Goal: Information Seeking & Learning: Learn about a topic

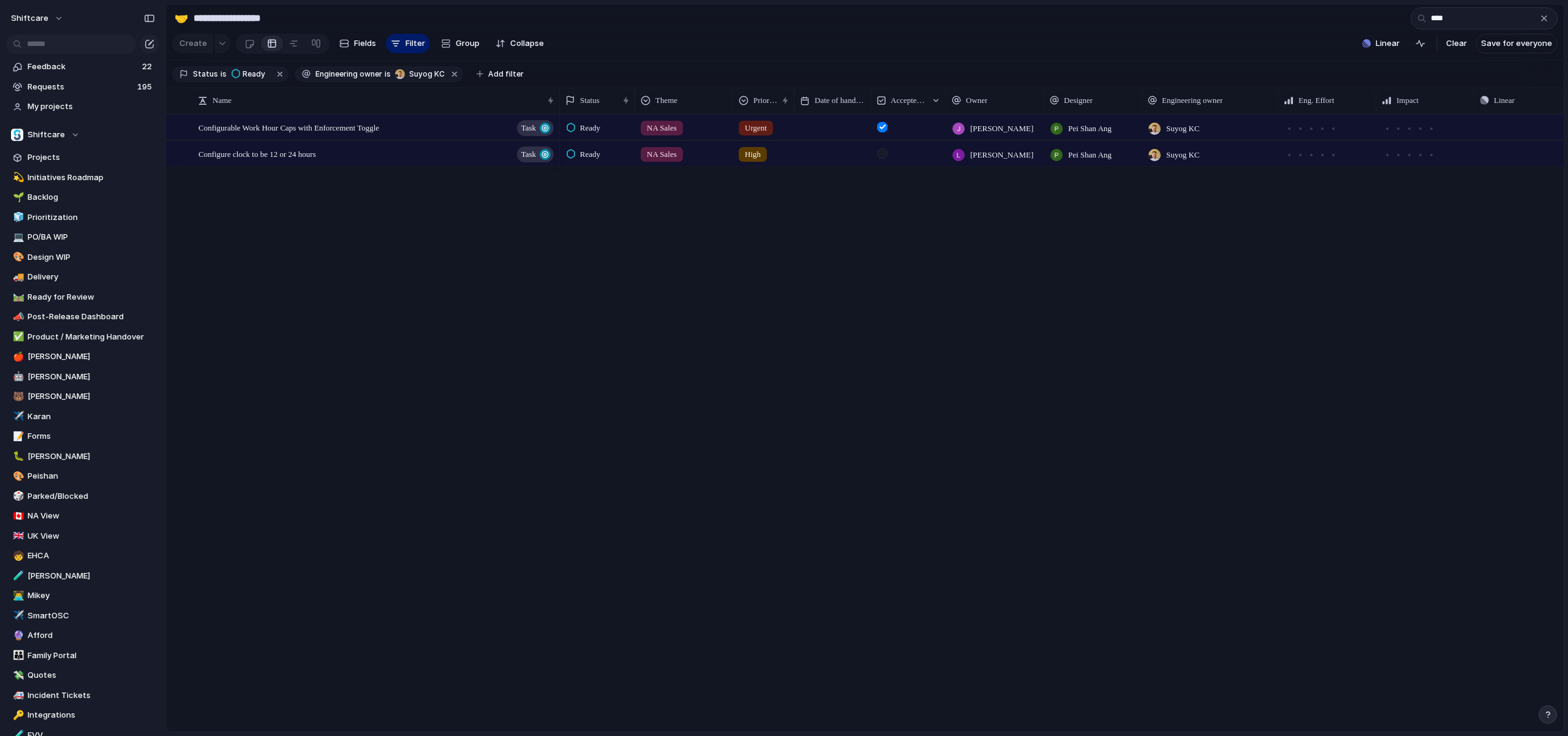
type input "****"
click at [379, 129] on span "Configurable Work Hour Caps with Enforcement Toggle" at bounding box center [289, 127] width 181 height 14
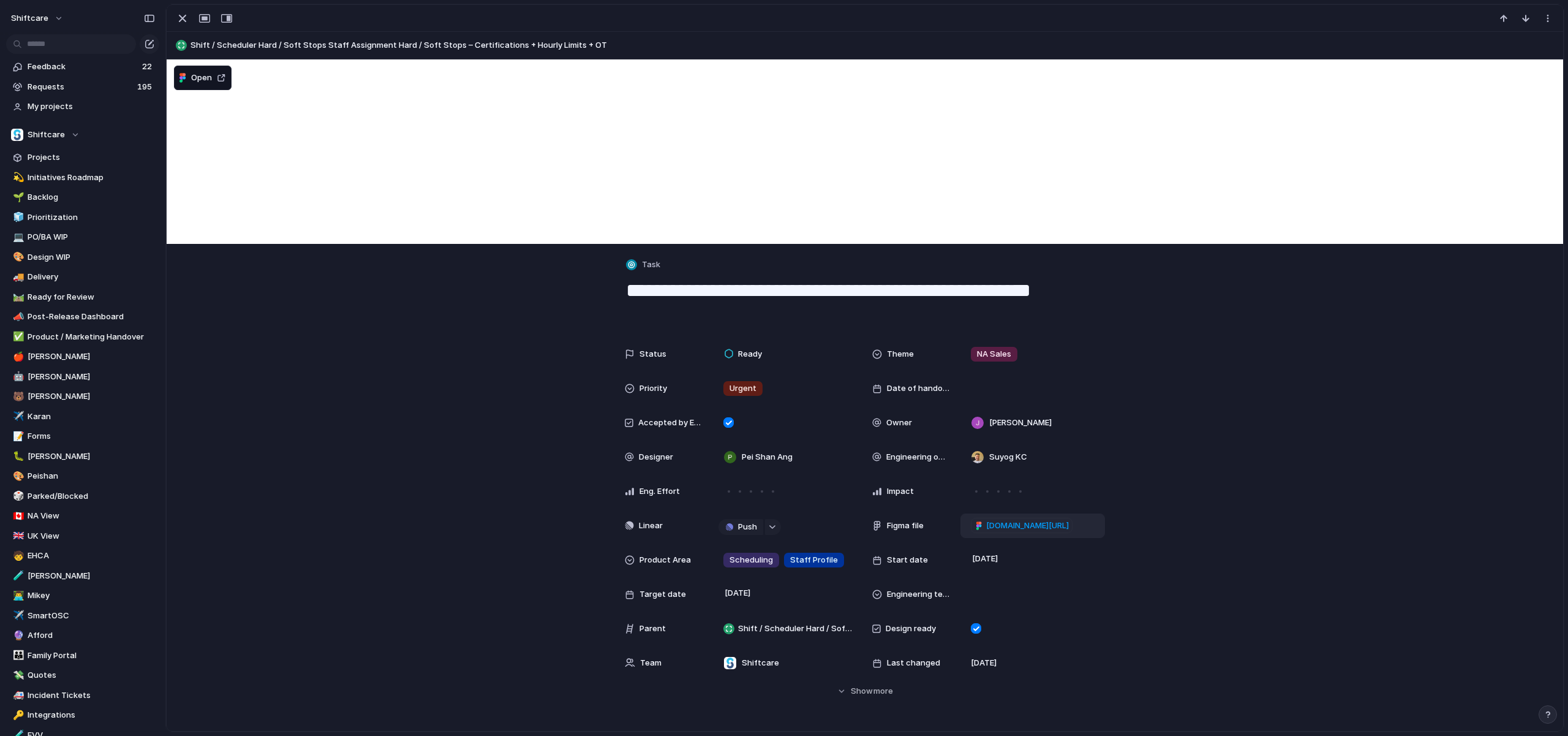
click at [1056, 525] on span "[DOMAIN_NAME][URL]" at bounding box center [1027, 526] width 83 height 12
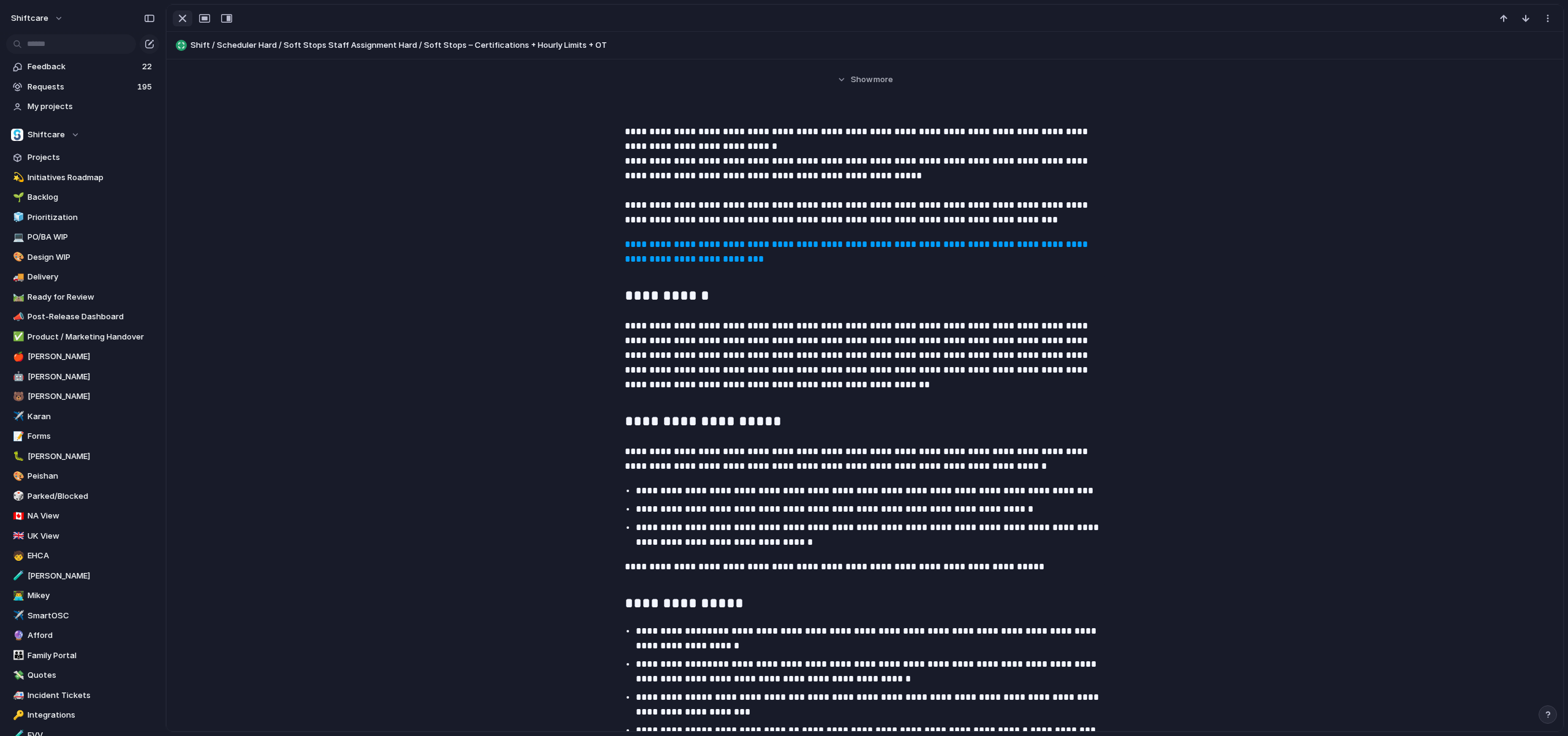
click at [178, 16] on div "button" at bounding box center [182, 18] width 15 height 15
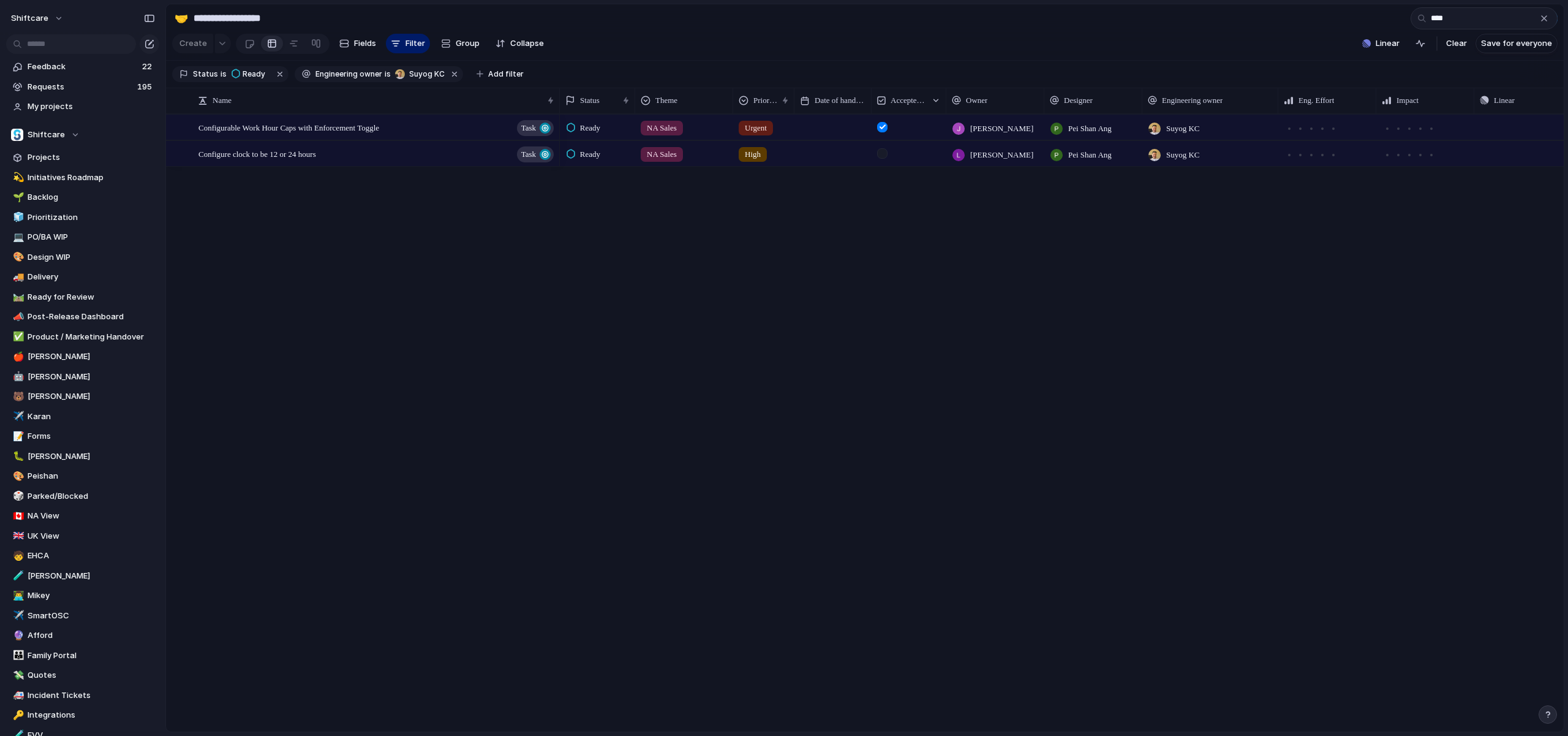
click at [383, 204] on div "Configurable Work Hour Caps with Enforcement Toggle Task Configure clock to be …" at bounding box center [865, 422] width 1397 height 618
click at [668, 220] on div "Ready NA Sales Urgent [PERSON_NAME] [PERSON_NAME] [PERSON_NAME] KC Push [DOMAIN…" at bounding box center [1061, 422] width 1004 height 618
click at [447, 71] on button "button" at bounding box center [455, 74] width 16 height 16
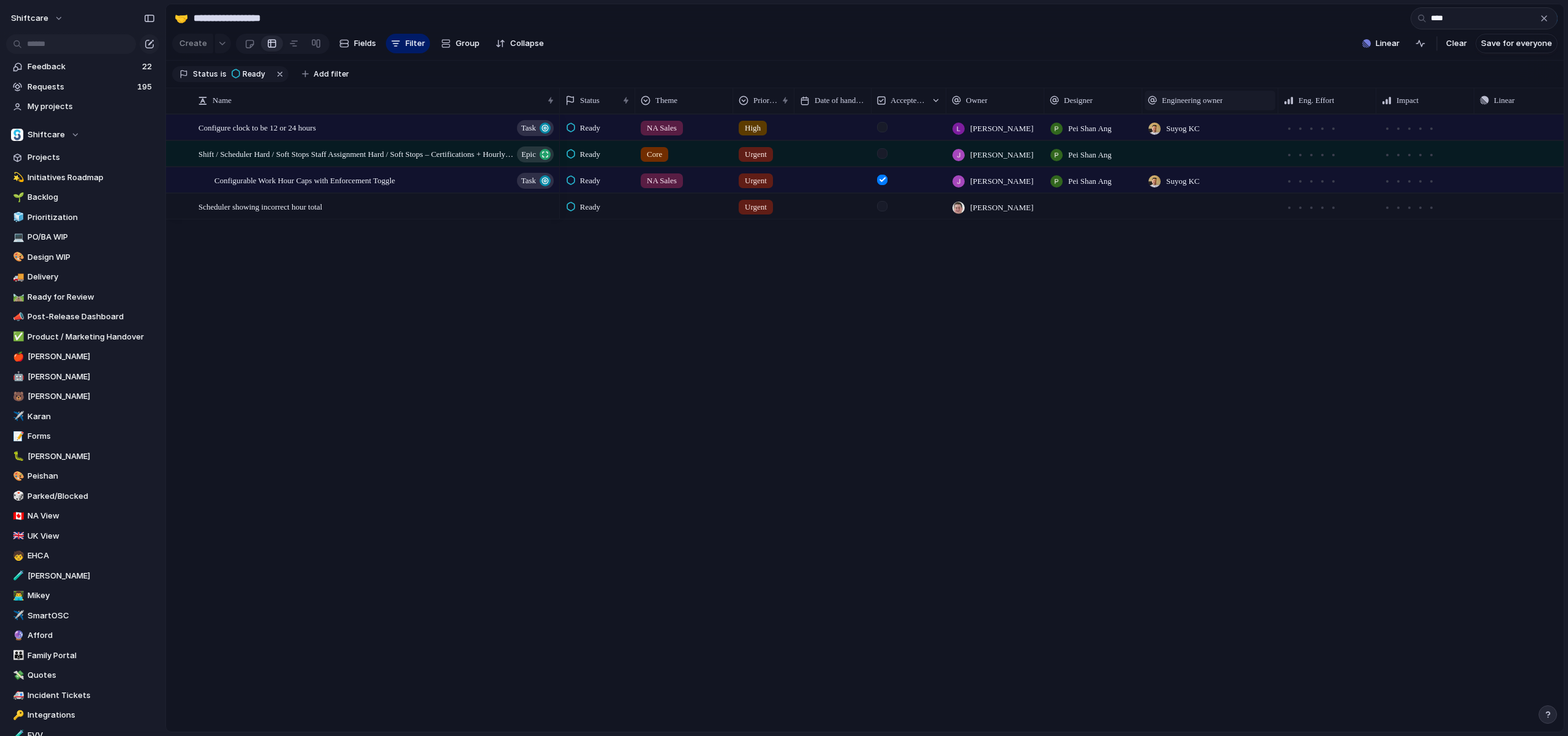
click at [1186, 106] on span "Engineering owner" at bounding box center [1192, 100] width 60 height 12
click at [1204, 77] on div "Modify Hide Sort ascending Sort descending" at bounding box center [784, 368] width 1568 height 736
click at [278, 72] on button "button" at bounding box center [280, 74] width 16 height 16
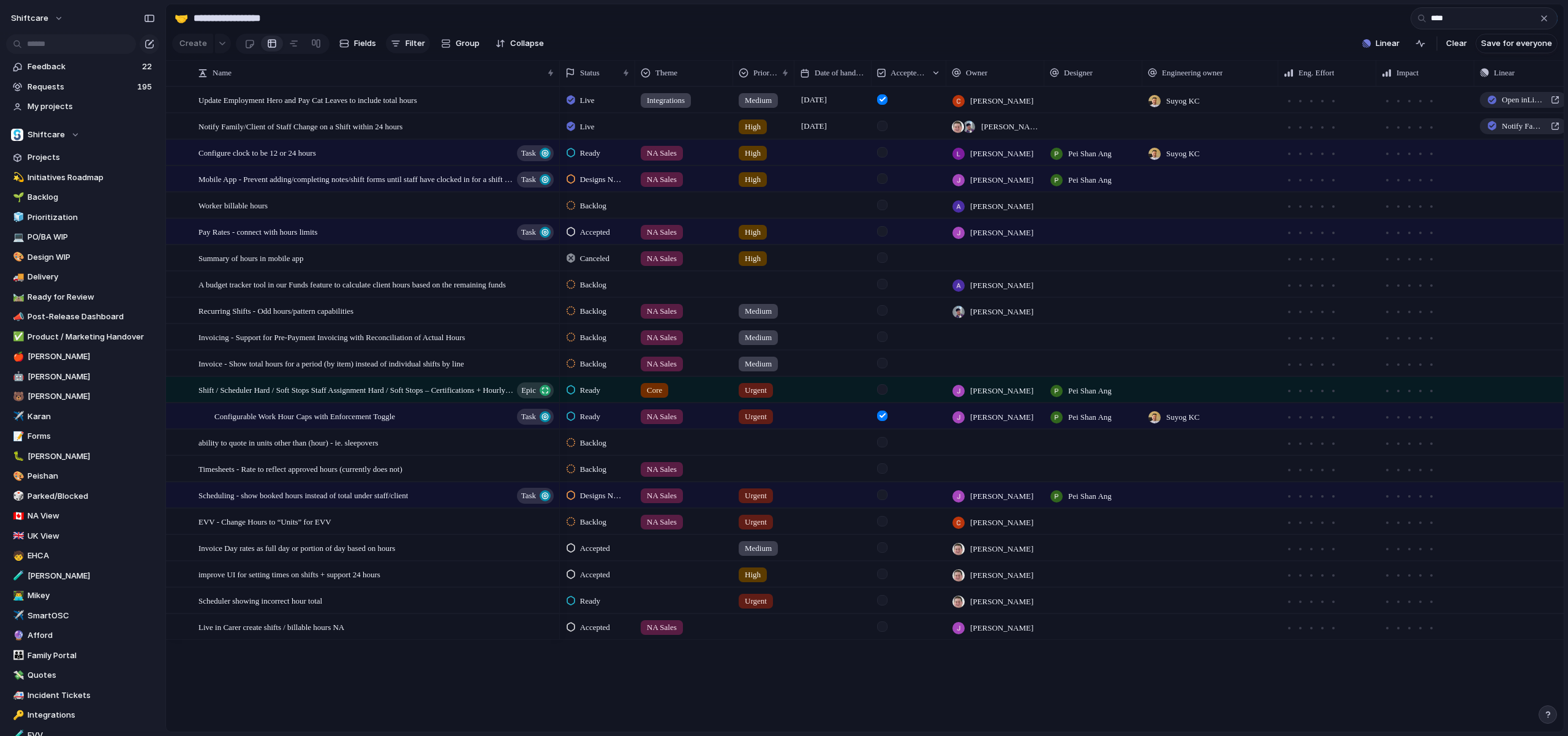
click at [408, 41] on span "Filter" at bounding box center [415, 43] width 20 height 12
type input "**"
type input "****"
click at [466, 102] on span "Ready" at bounding box center [456, 104] width 24 height 12
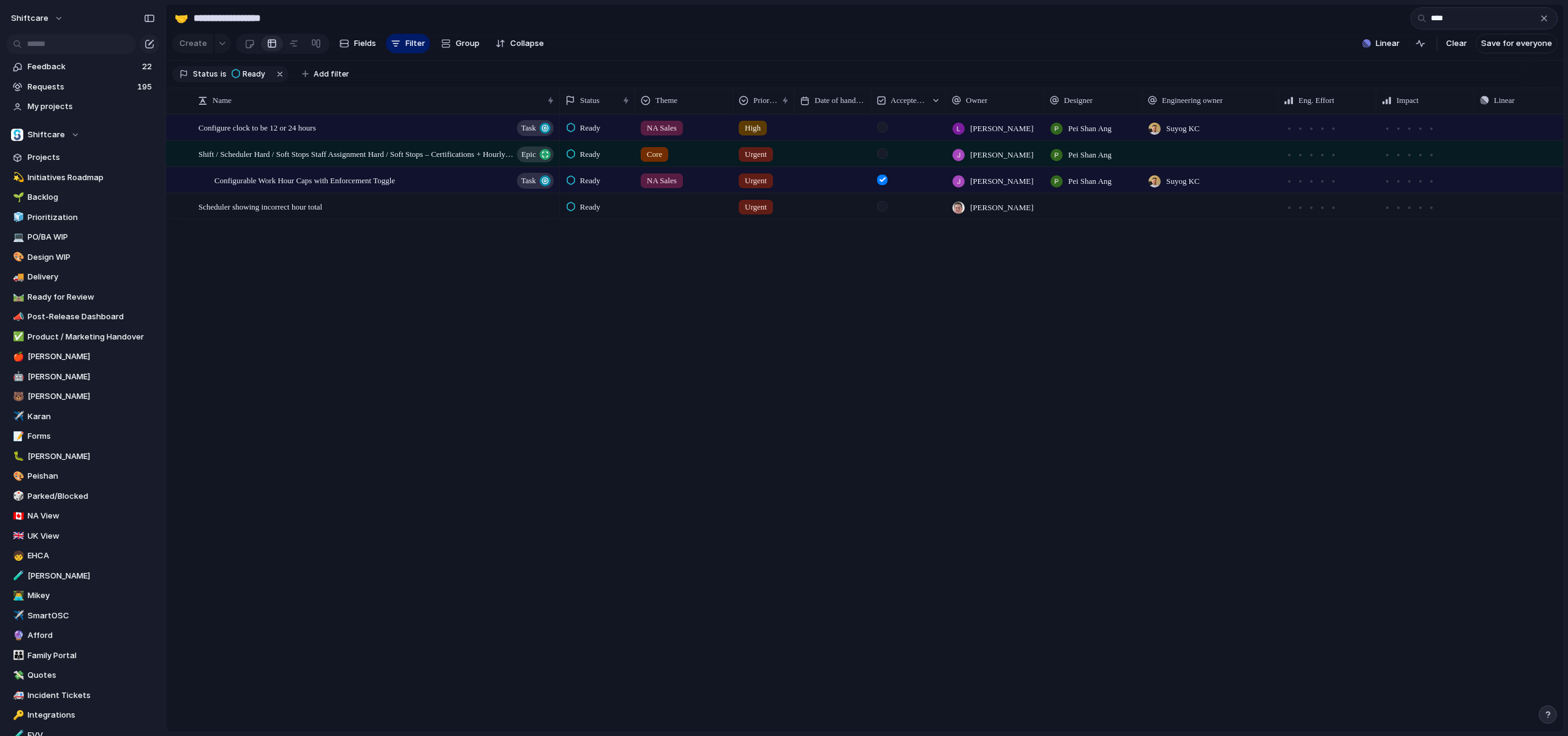
click at [733, 50] on div "**** Designs Ready Ready Ready for Release" at bounding box center [784, 368] width 1568 height 736
click at [1546, 18] on div "button" at bounding box center [1543, 18] width 9 height 9
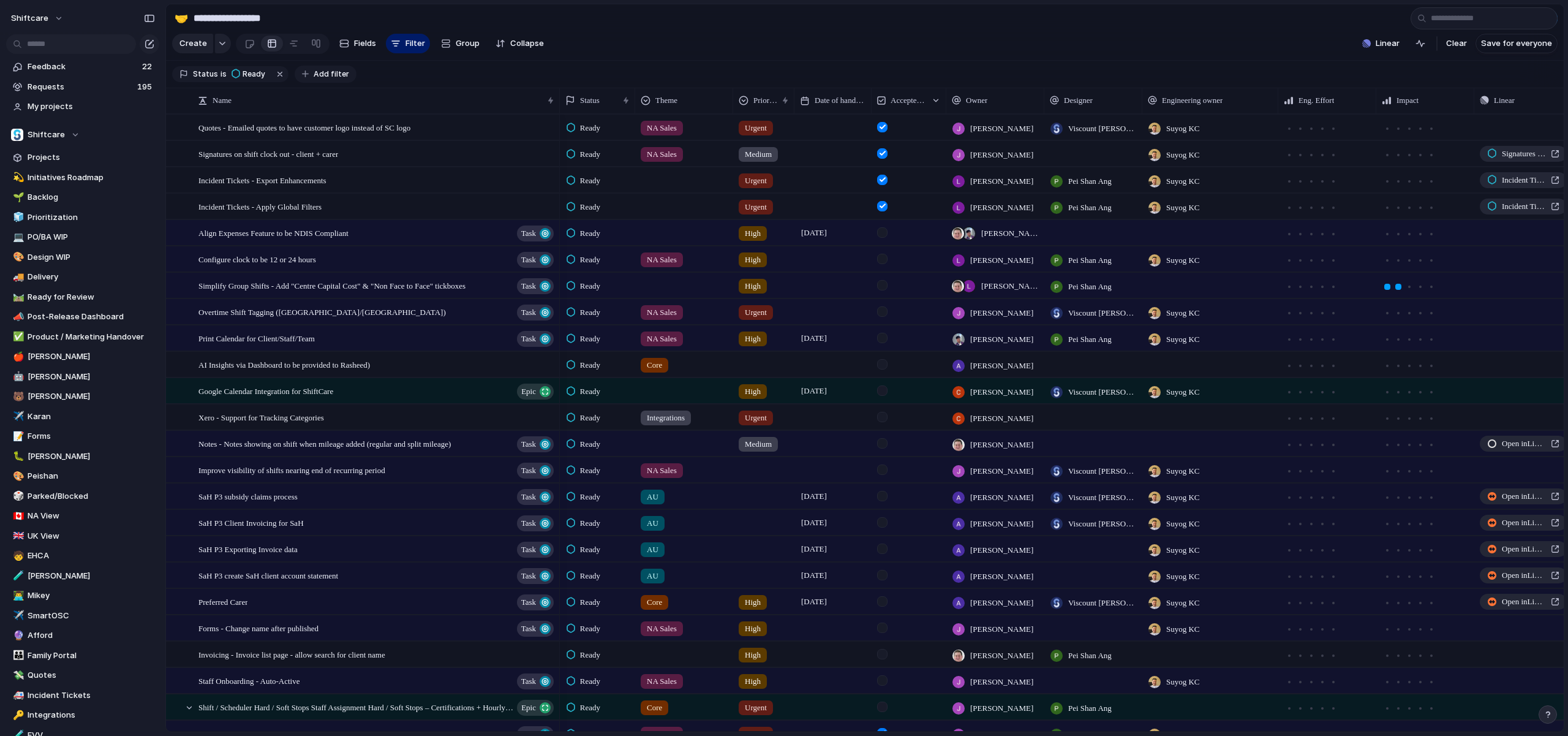
click at [323, 71] on span "Add filter" at bounding box center [331, 74] width 35 height 11
click at [1229, 97] on div "Description Start date Impact Design ready Target date Eng. Effort Priority Own…" at bounding box center [784, 368] width 1568 height 736
click at [1223, 98] on span "Engineering owner" at bounding box center [1192, 100] width 60 height 12
click at [1075, 63] on div "Modify Hide Sort ascending Sort descending" at bounding box center [784, 368] width 1568 height 736
click at [955, 96] on div at bounding box center [956, 100] width 9 height 9
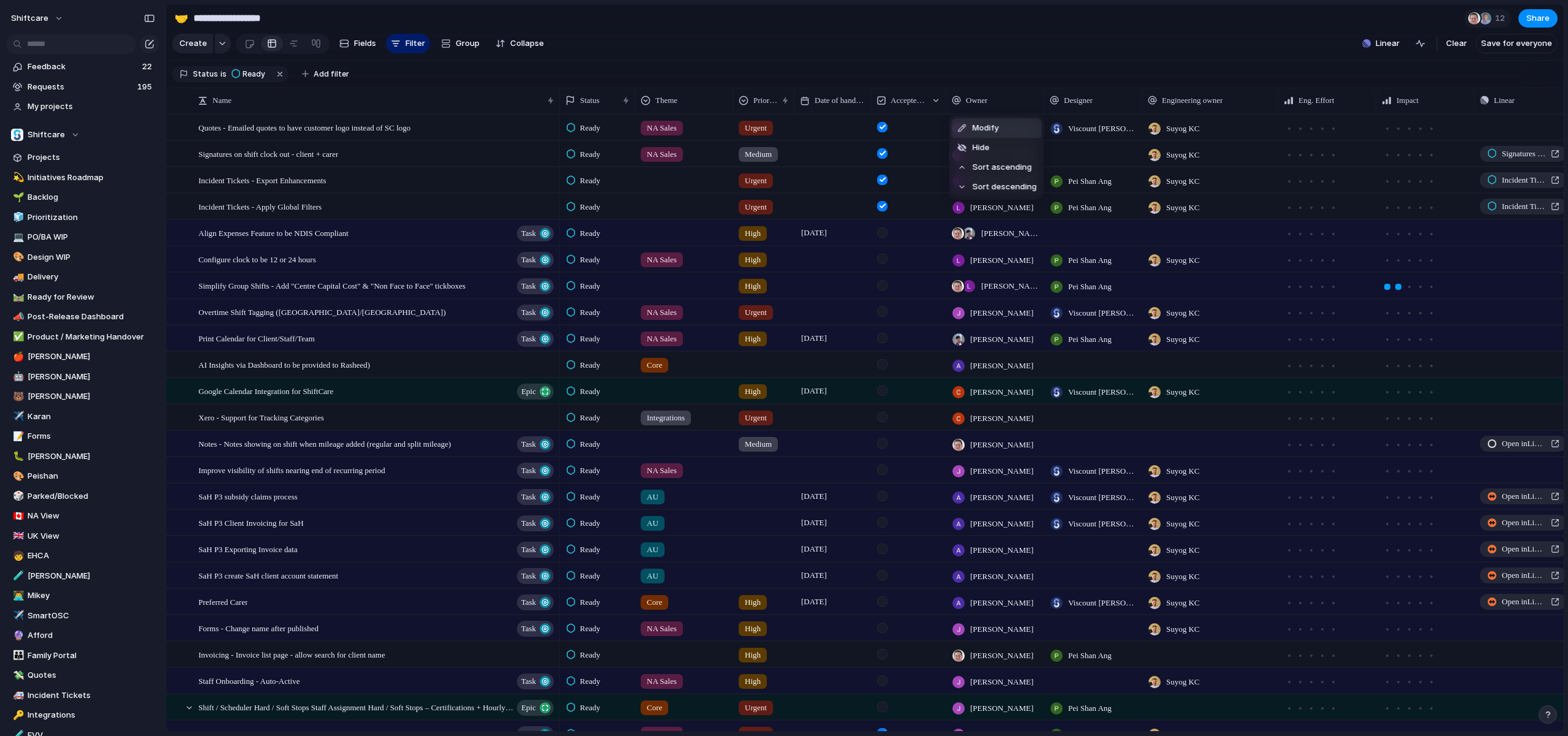
click at [918, 101] on div "Modify Hide Sort ascending Sort descending" at bounding box center [784, 368] width 1568 height 736
click at [918, 101] on span "Accepted by Engineering" at bounding box center [909, 100] width 36 height 12
click at [923, 165] on span "Sort ascending" at bounding box center [927, 167] width 59 height 12
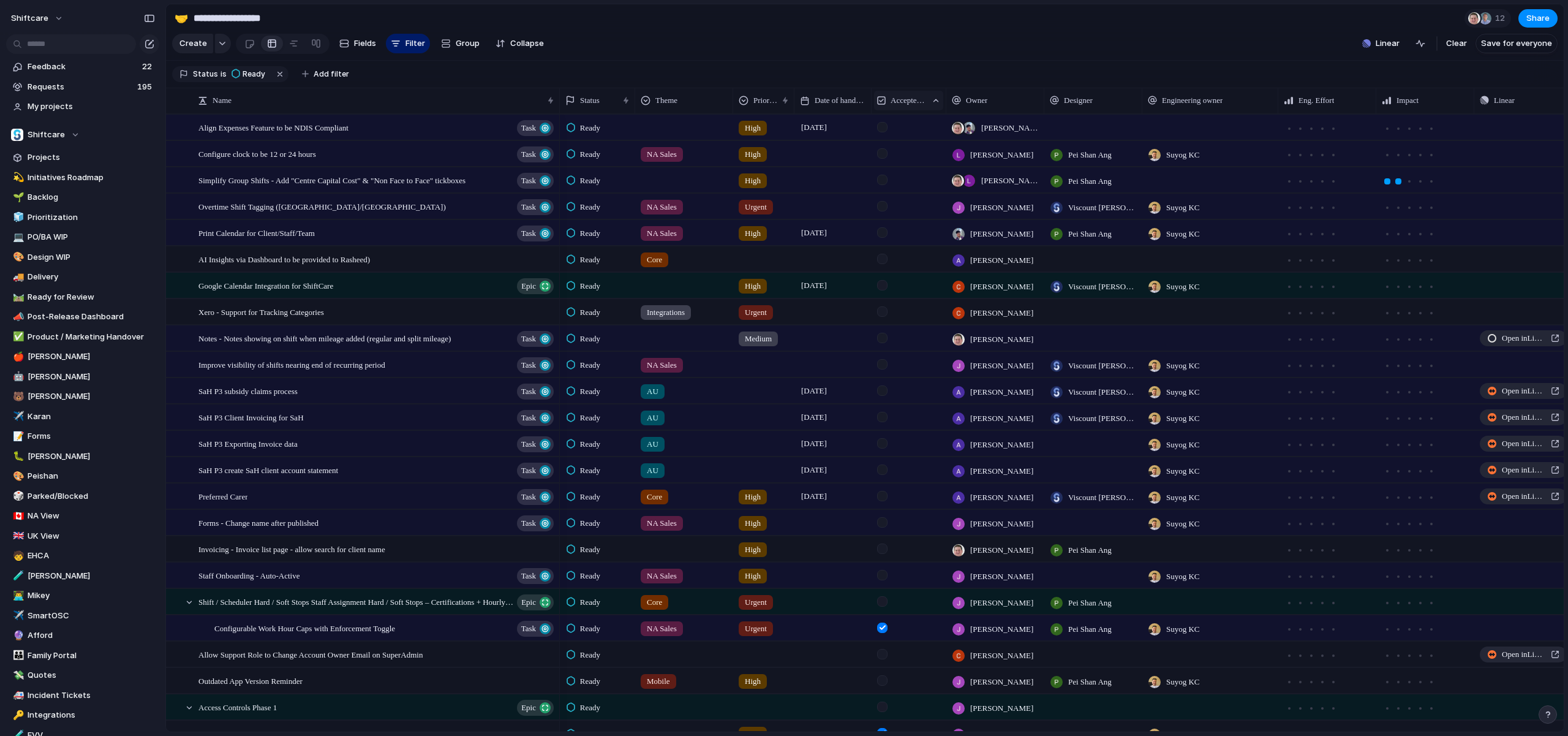
click at [924, 98] on span "Accepted by Engineering" at bounding box center [909, 100] width 36 height 12
click at [930, 190] on span "Sort descending" at bounding box center [930, 188] width 65 height 12
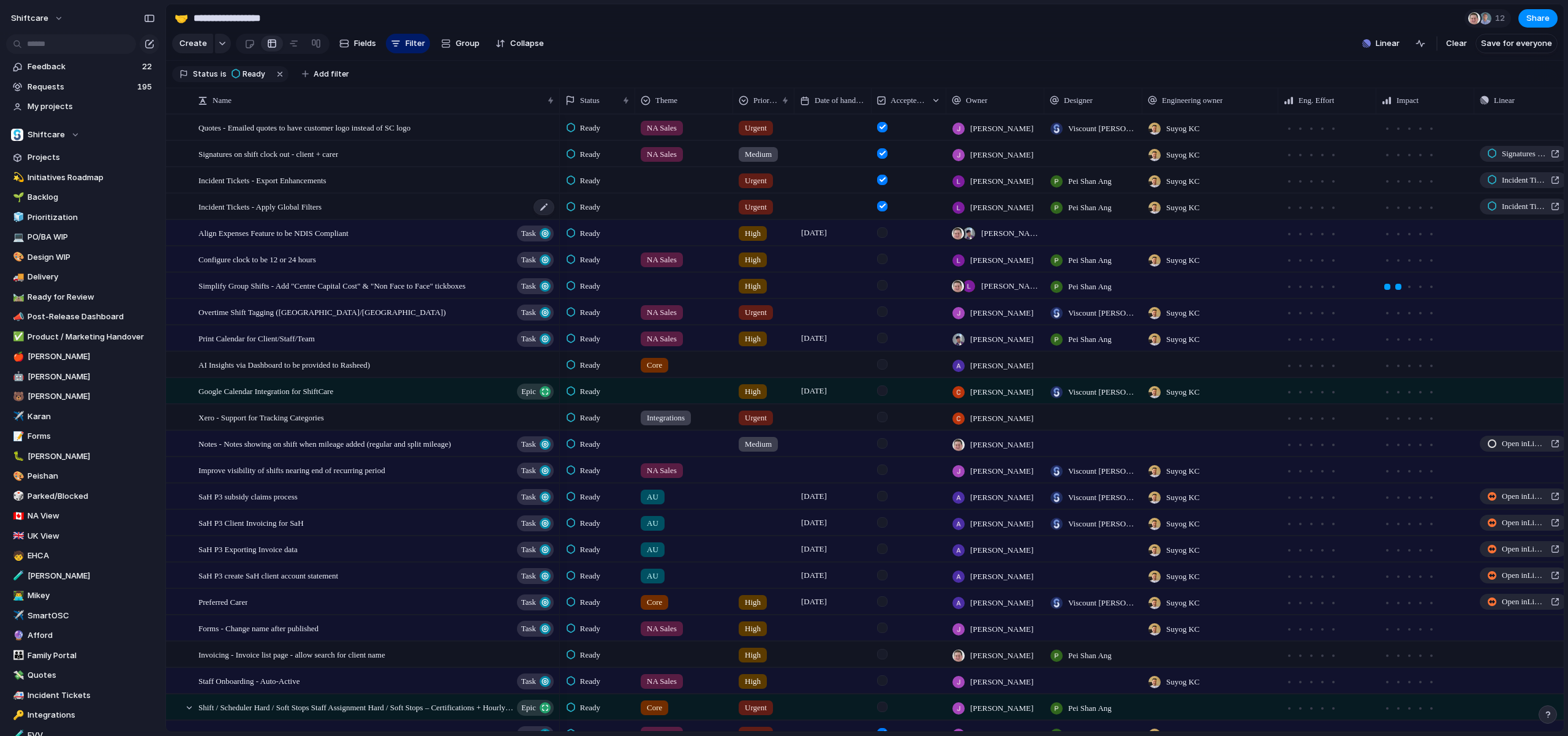
click at [321, 212] on span "Incident Tickets - Apply Global Filters" at bounding box center [259, 206] width 123 height 14
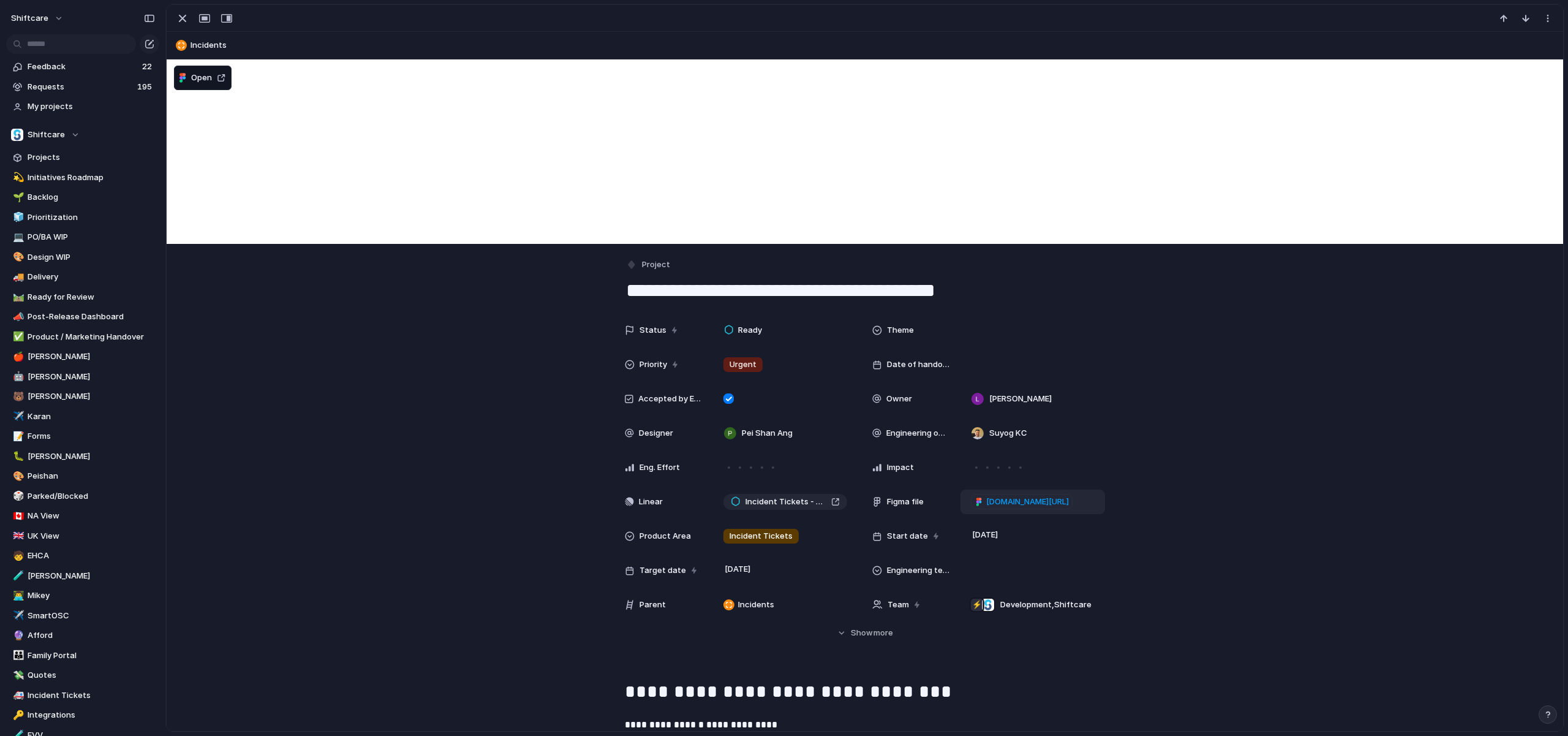
click at [1067, 505] on span "[DOMAIN_NAME][URL]" at bounding box center [1027, 502] width 83 height 12
click at [827, 500] on div "Incident Tickets - Filters and Export" at bounding box center [785, 502] width 109 height 12
click at [179, 18] on div "button" at bounding box center [182, 18] width 15 height 15
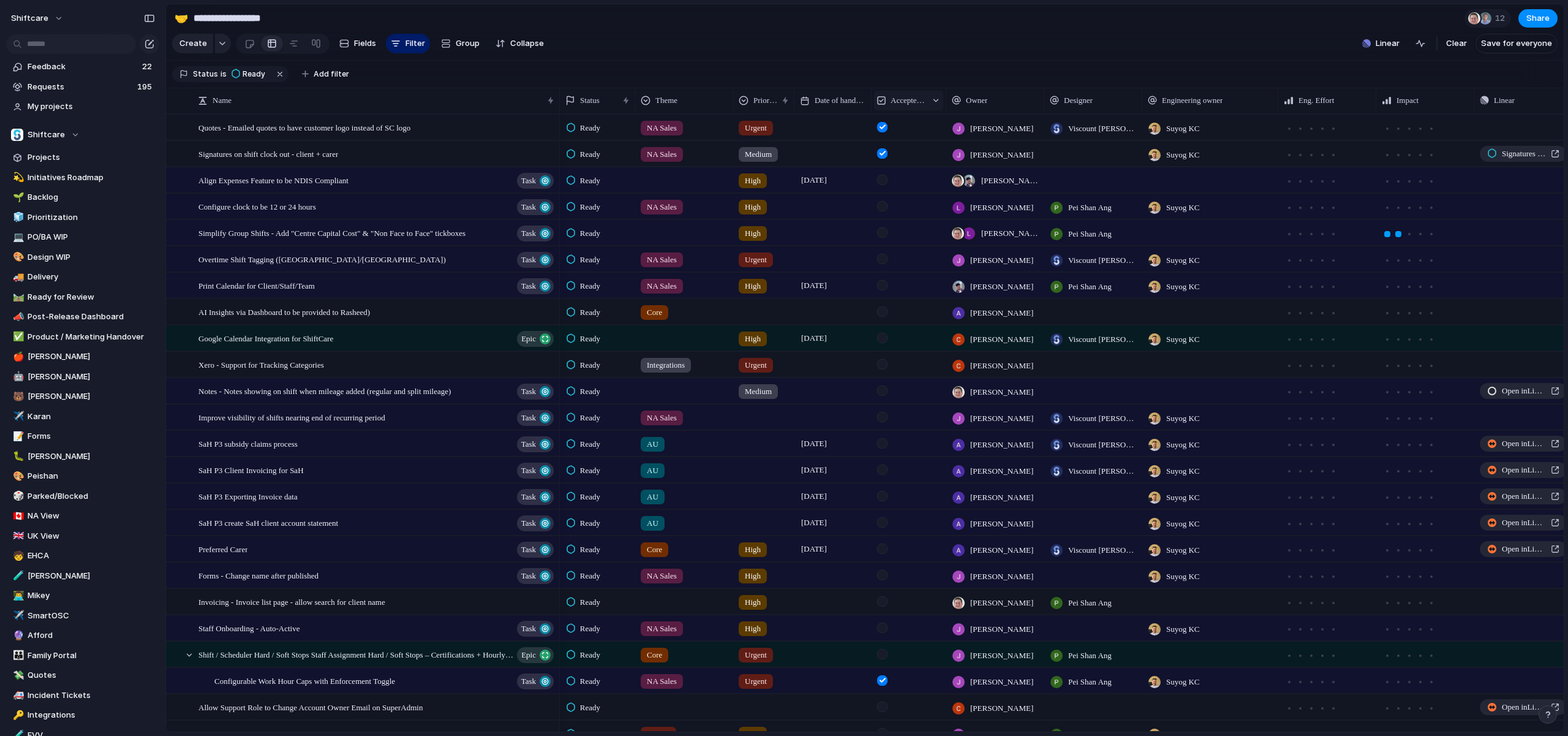
click at [900, 95] on span "Accepted by Engineering" at bounding box center [909, 100] width 36 height 12
click at [927, 165] on span "Sort ascending" at bounding box center [927, 167] width 59 height 12
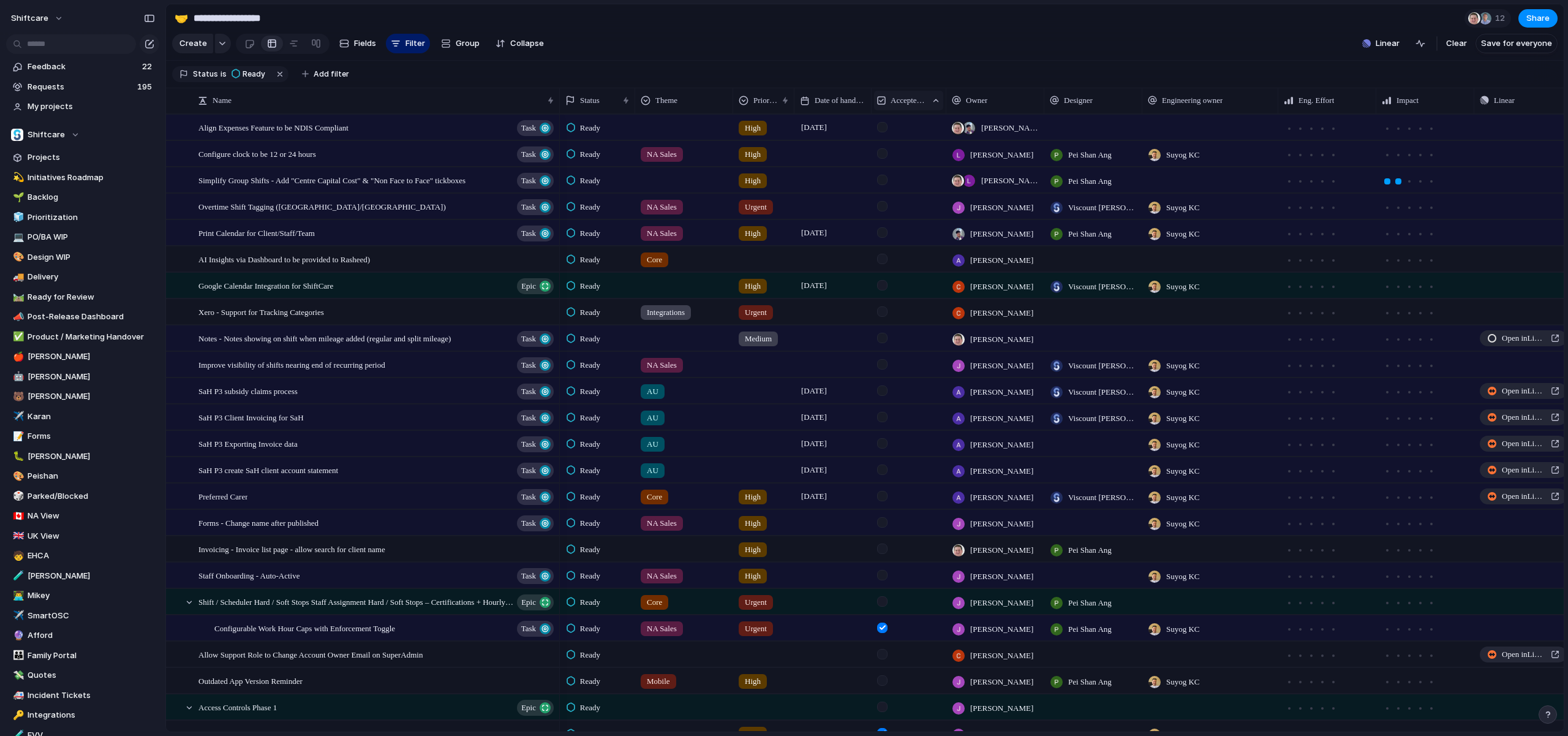
click at [905, 97] on span "Accepted by Engineering" at bounding box center [909, 100] width 36 height 12
click at [916, 185] on span "Sort descending" at bounding box center [930, 188] width 65 height 12
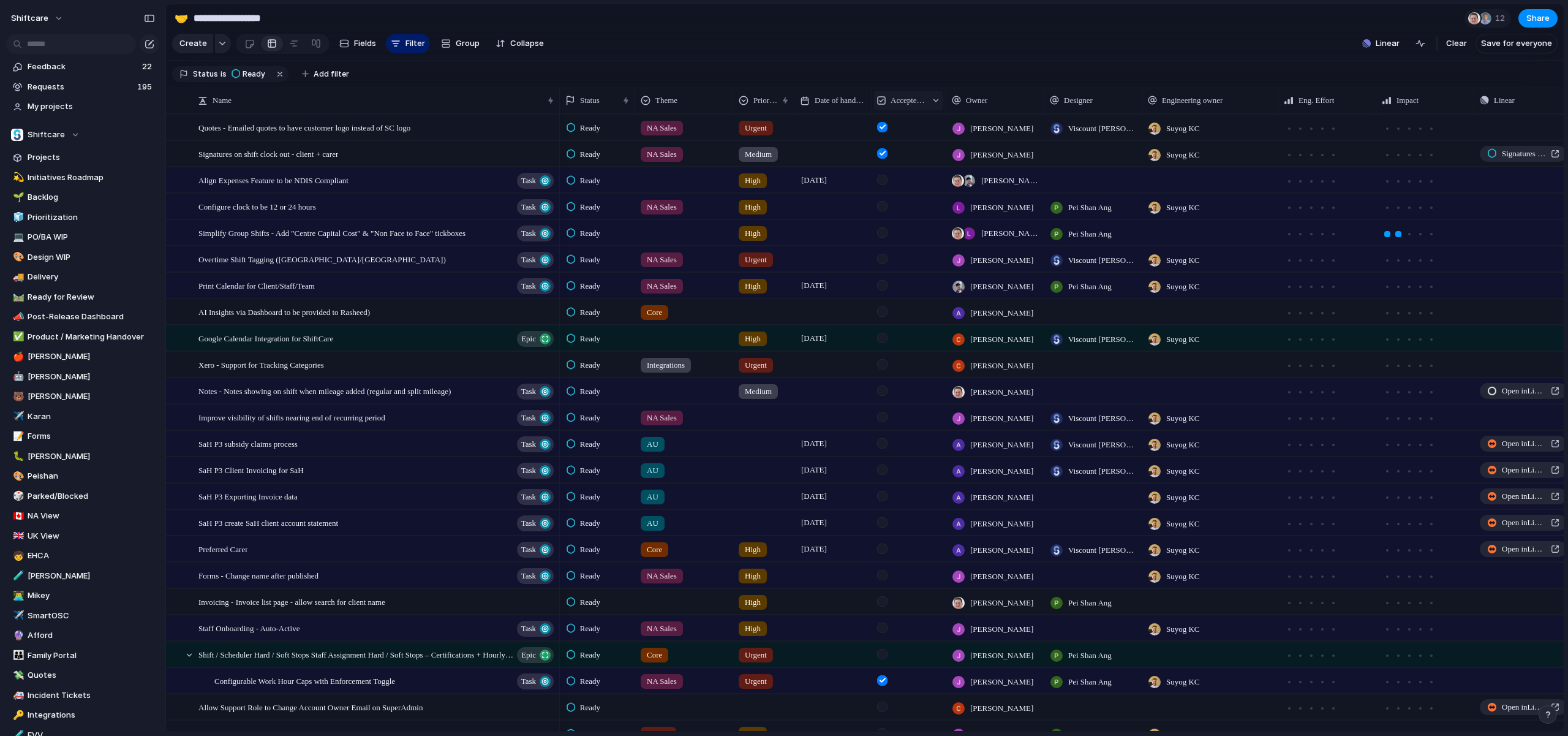
click at [897, 107] on div "Accepted by Engineering" at bounding box center [908, 100] width 69 height 20
click at [901, 190] on span "Clear sort" at bounding box center [917, 187] width 39 height 12
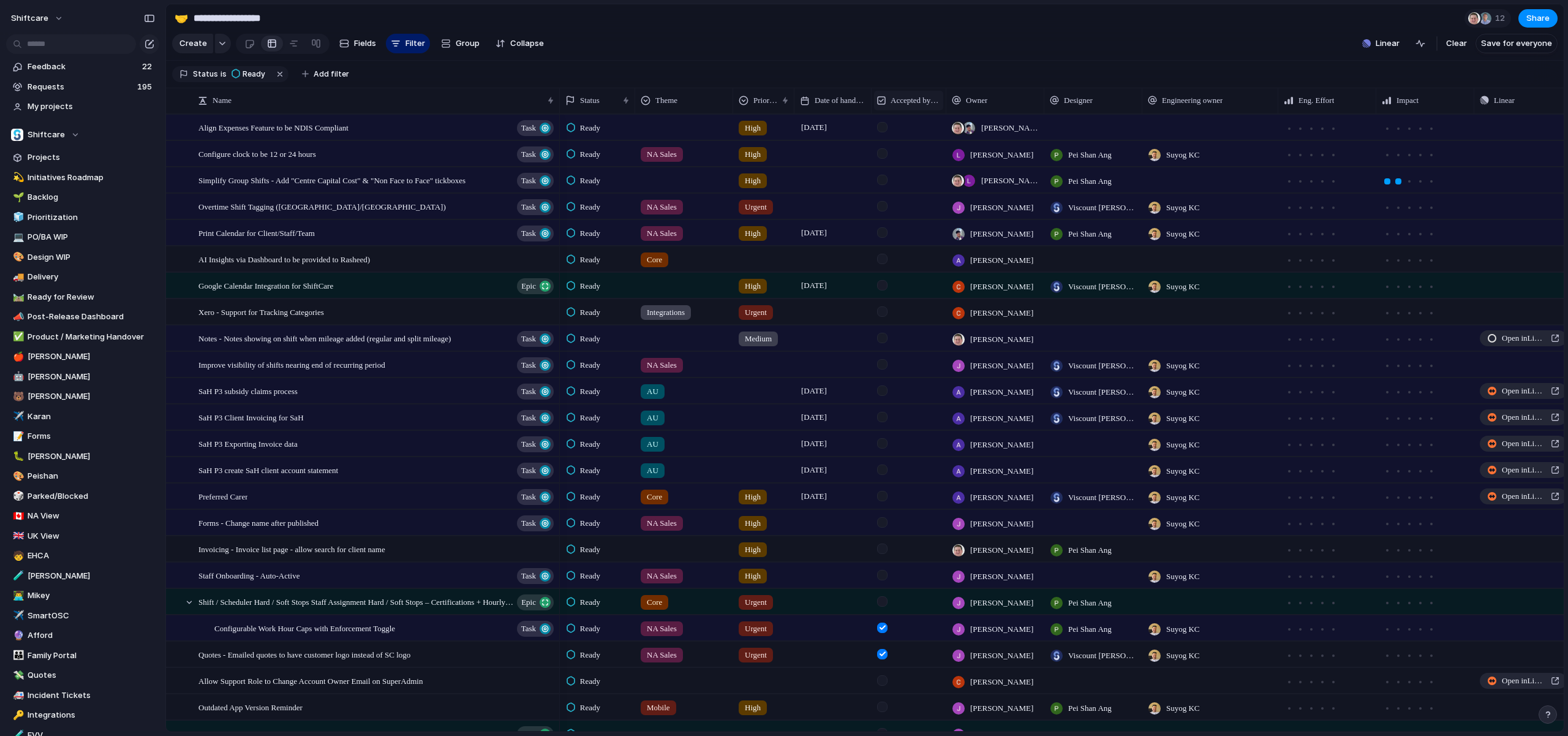
click at [917, 97] on span "Accepted by Engineering" at bounding box center [916, 100] width 50 height 12
click at [918, 178] on li "Sort descending" at bounding box center [922, 186] width 90 height 20
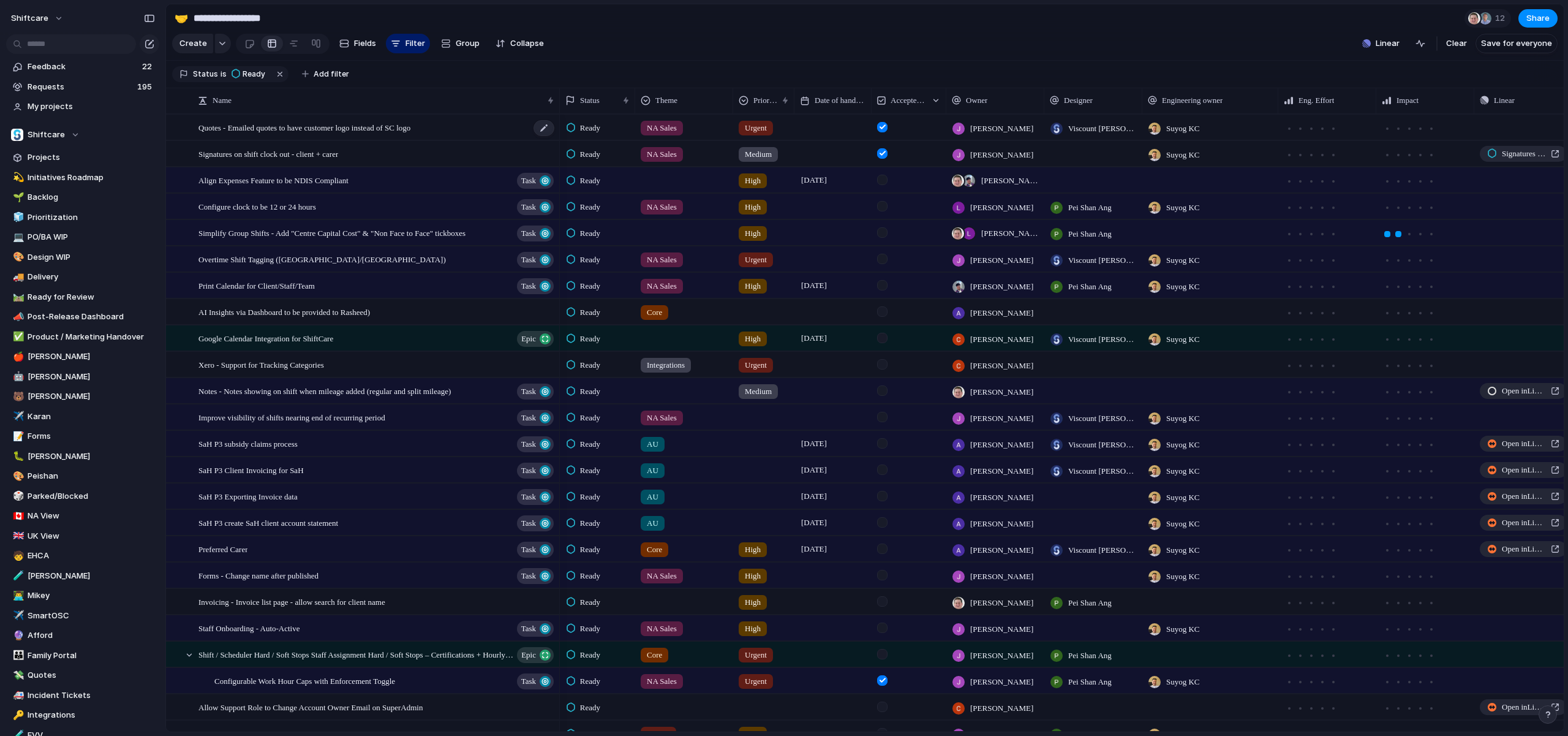
click at [358, 134] on div "Quotes - Emailed quotes to have customer logo instead of SC logo" at bounding box center [376, 128] width 357 height 25
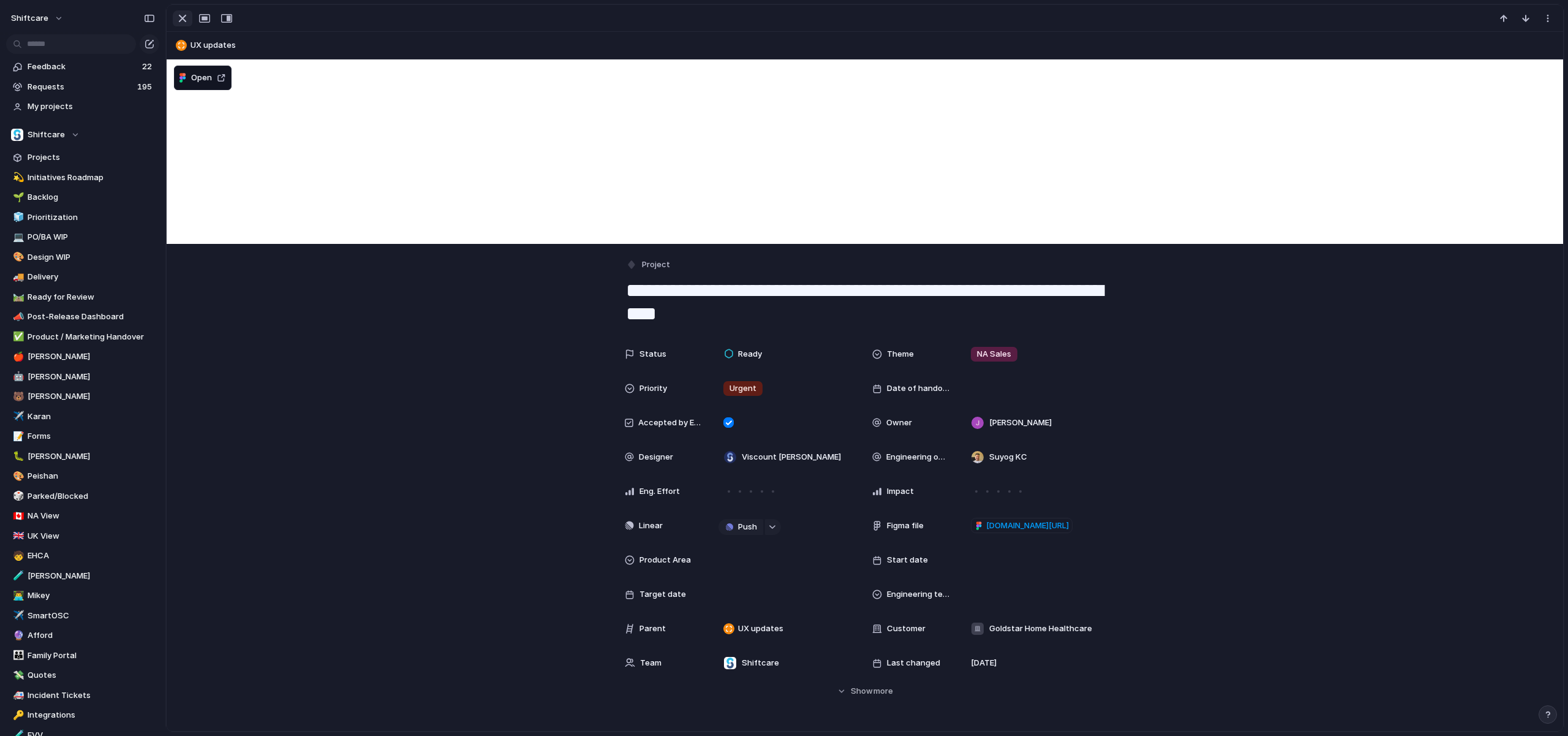
click at [176, 15] on div "button" at bounding box center [182, 18] width 15 height 15
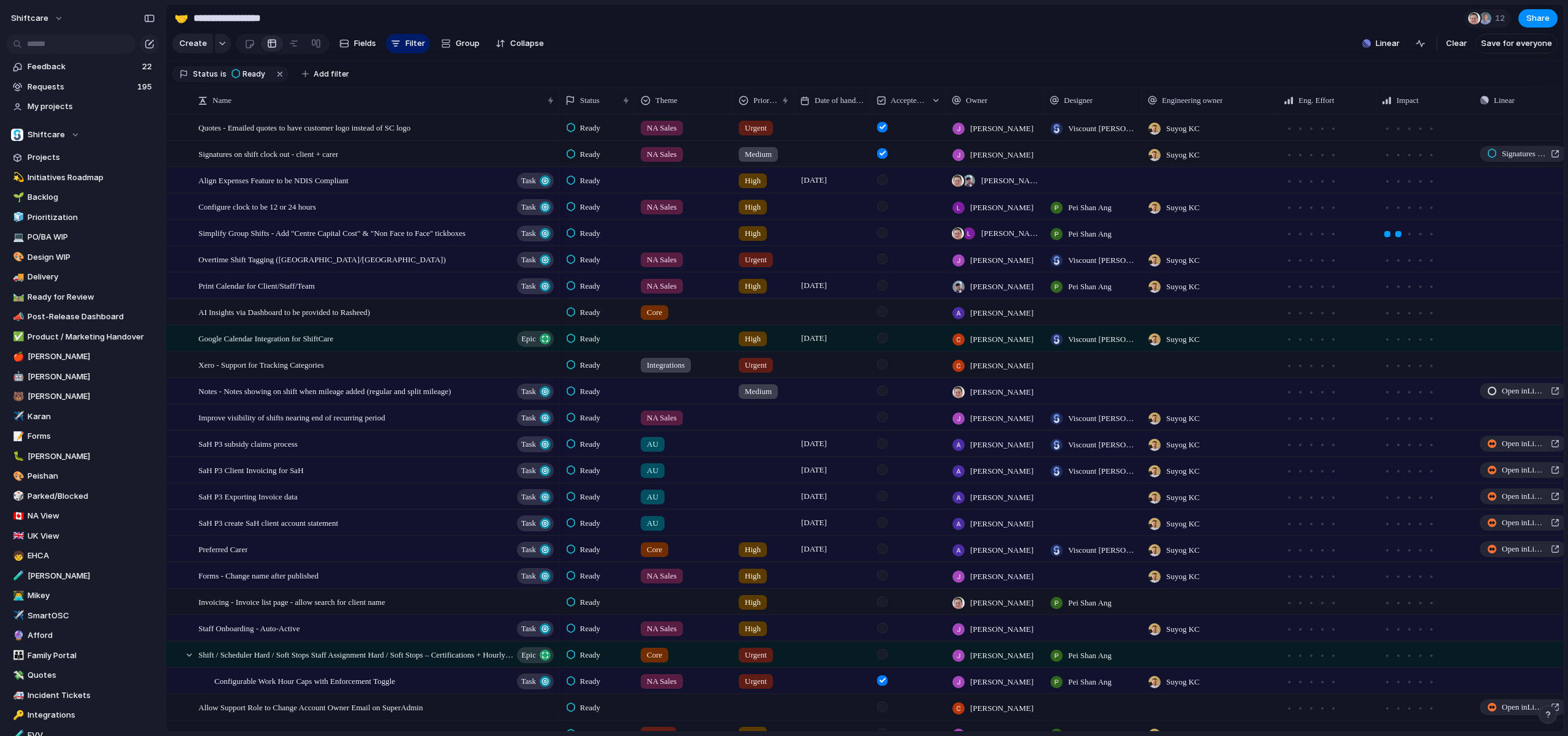
click at [845, 22] on section "**********" at bounding box center [865, 18] width 1397 height 28
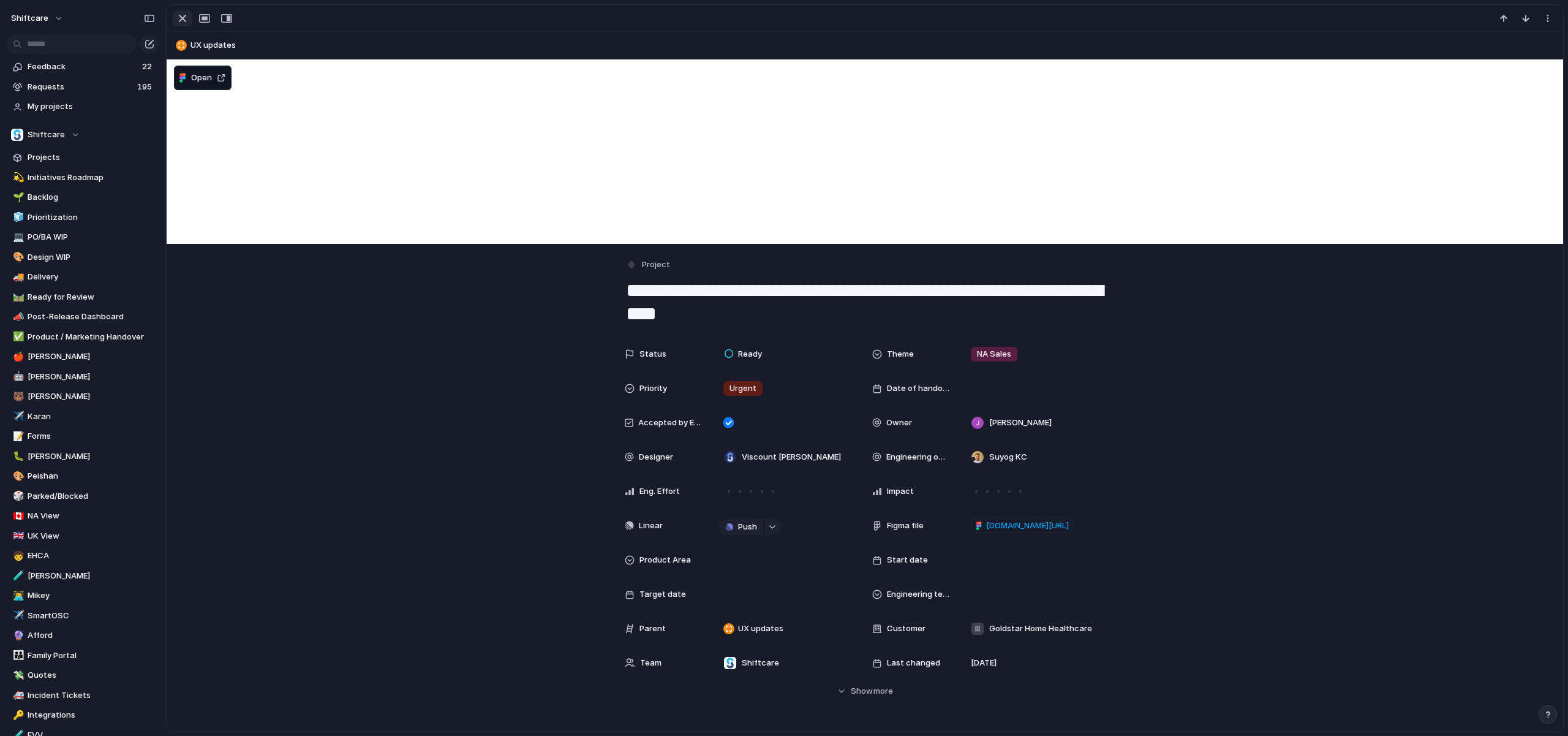
click at [176, 16] on div "button" at bounding box center [182, 18] width 15 height 15
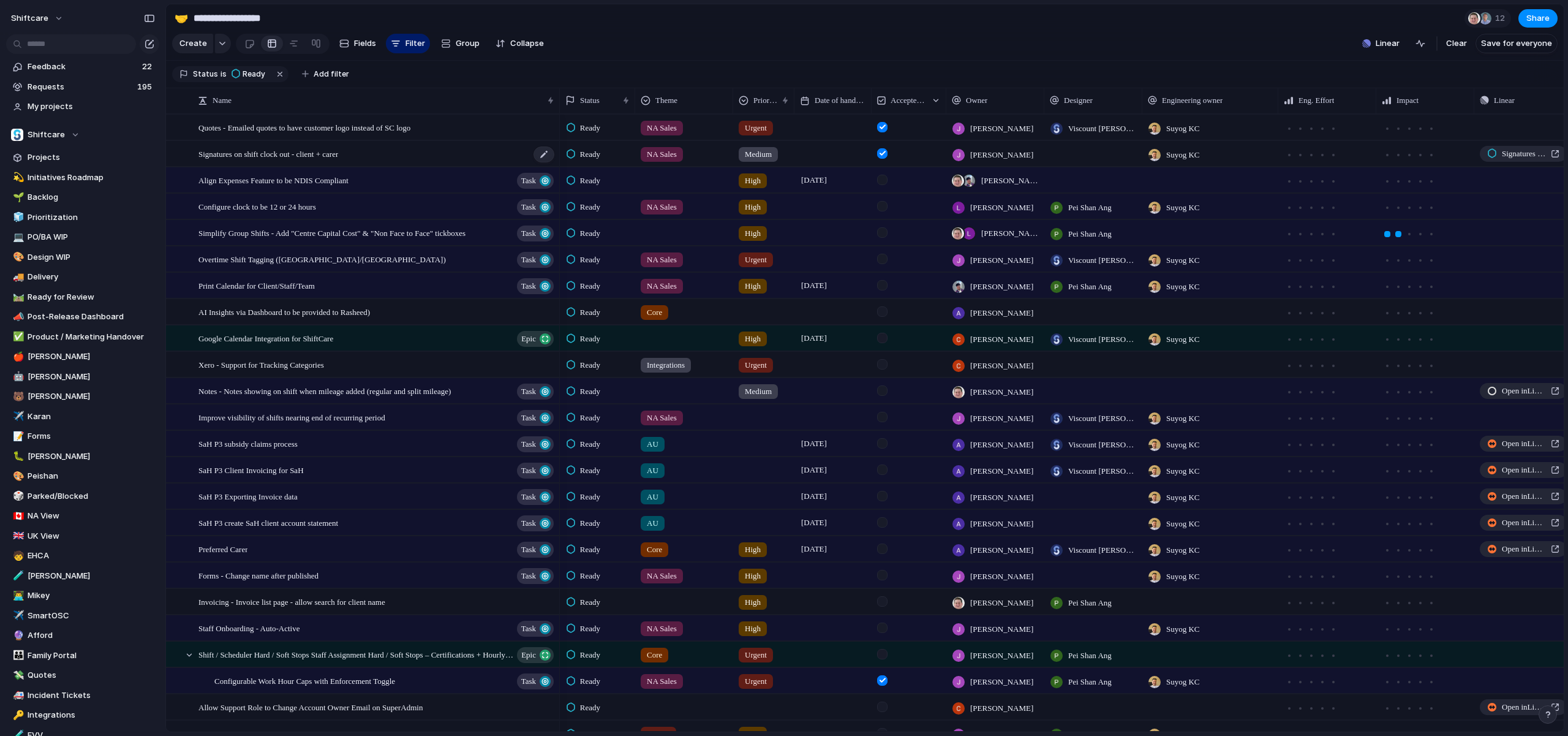
click at [318, 147] on span "Signatures on shift clock out - client + carer" at bounding box center [268, 153] width 140 height 14
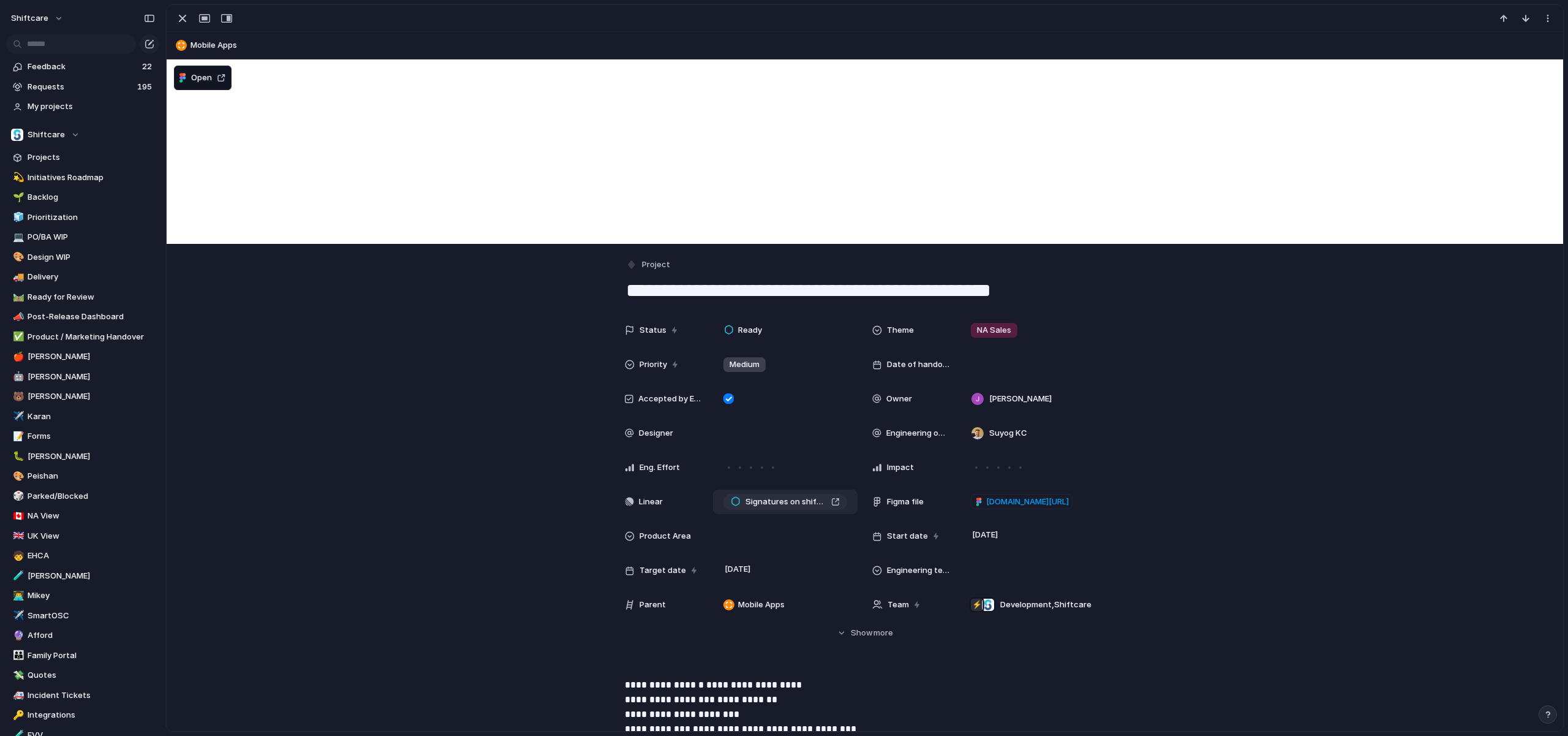
click at [806, 496] on span "Signatures on shift clock out - client + carer" at bounding box center [786, 502] width 81 height 12
click at [179, 22] on div "button" at bounding box center [182, 18] width 15 height 15
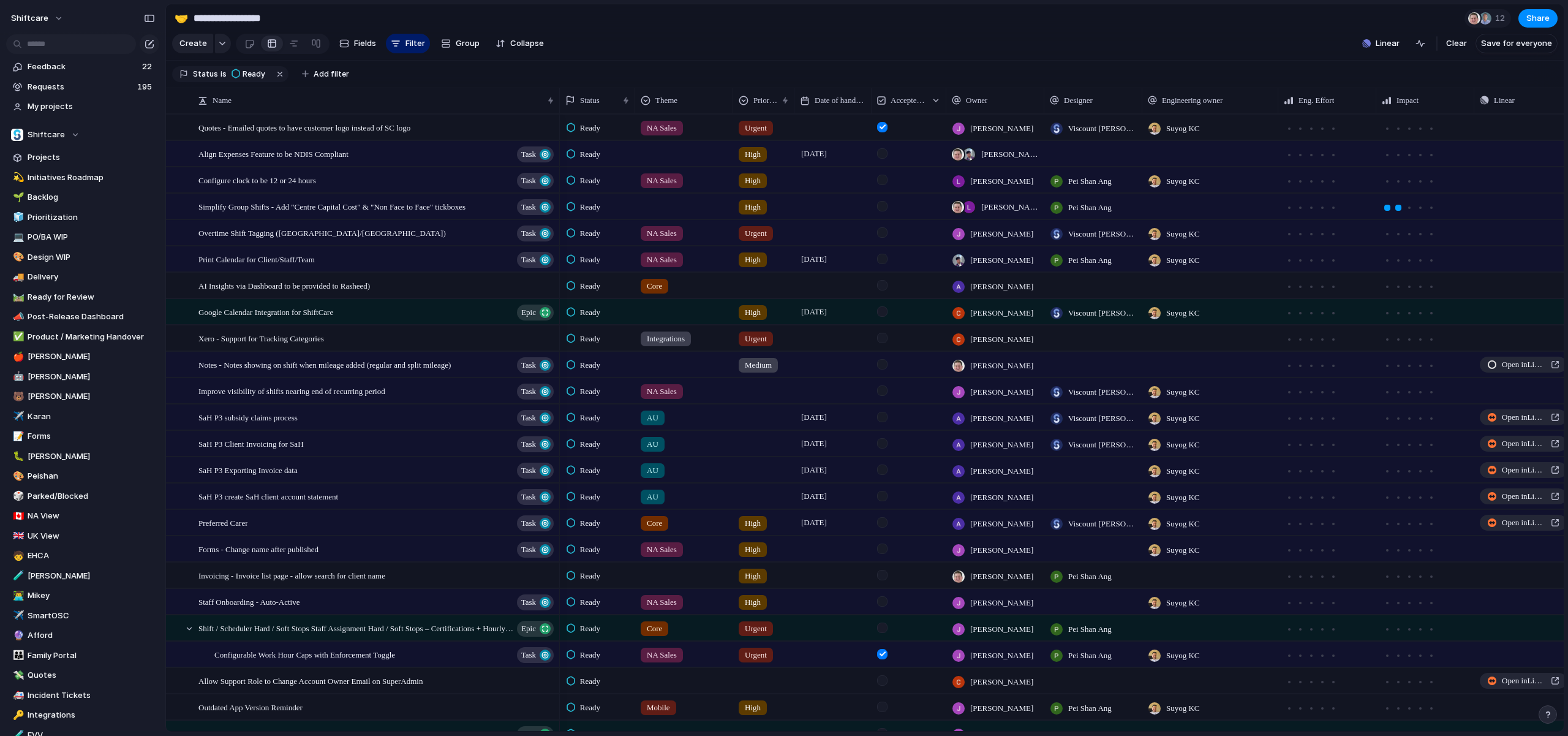
click at [738, 60] on section "Status is Ready Add filter" at bounding box center [865, 74] width 1397 height 28
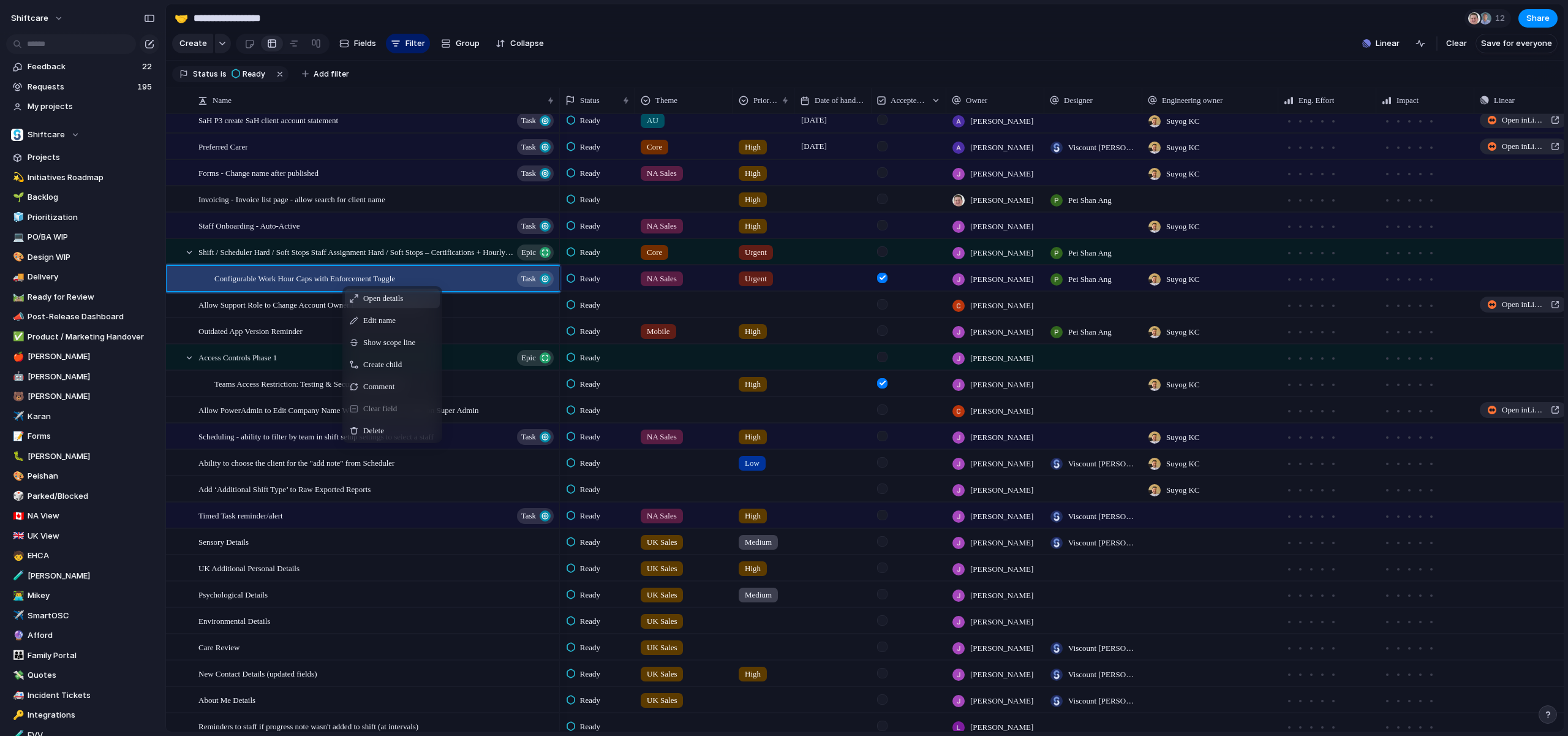
click at [358, 291] on div "Open details" at bounding box center [392, 298] width 95 height 20
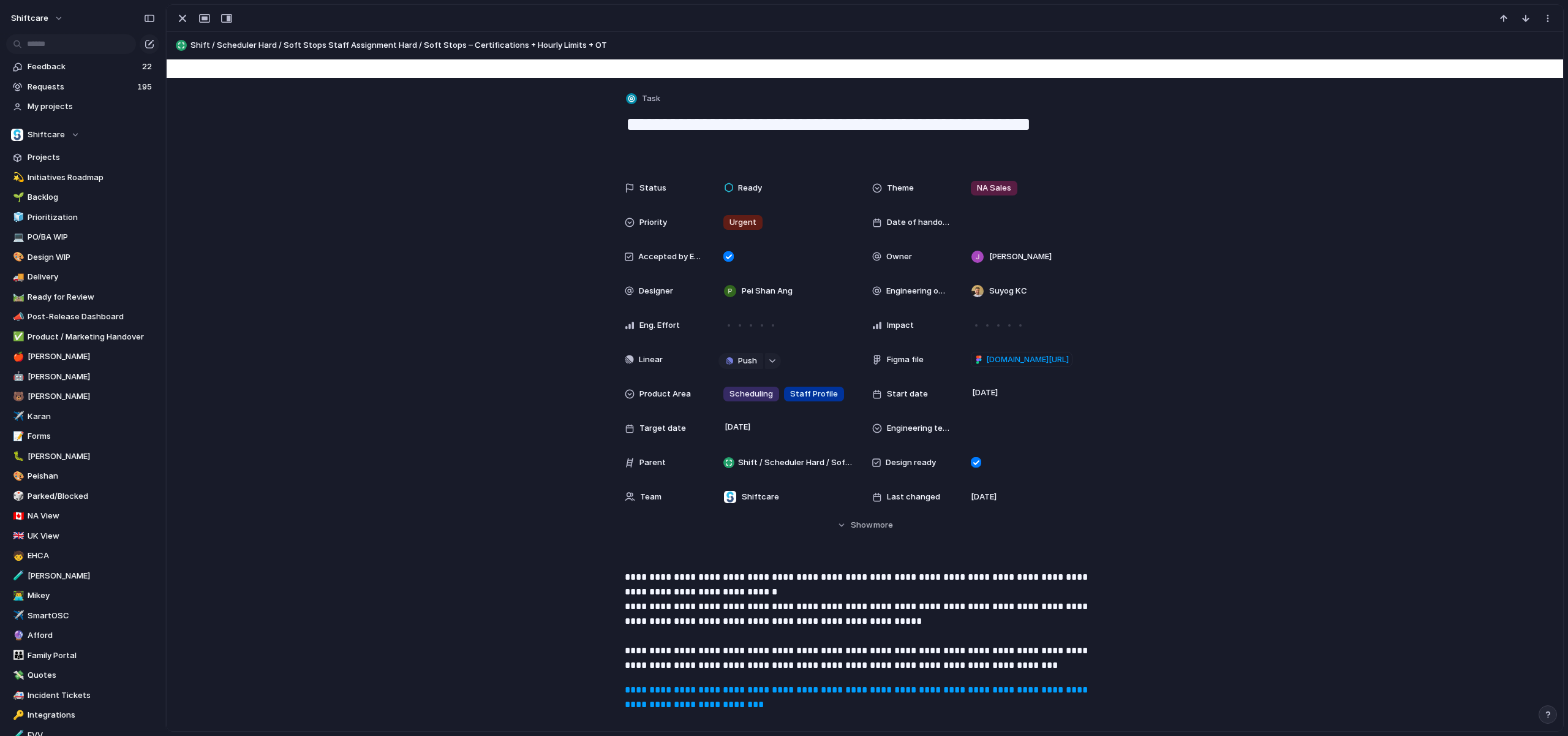
scroll to position [146, 0]
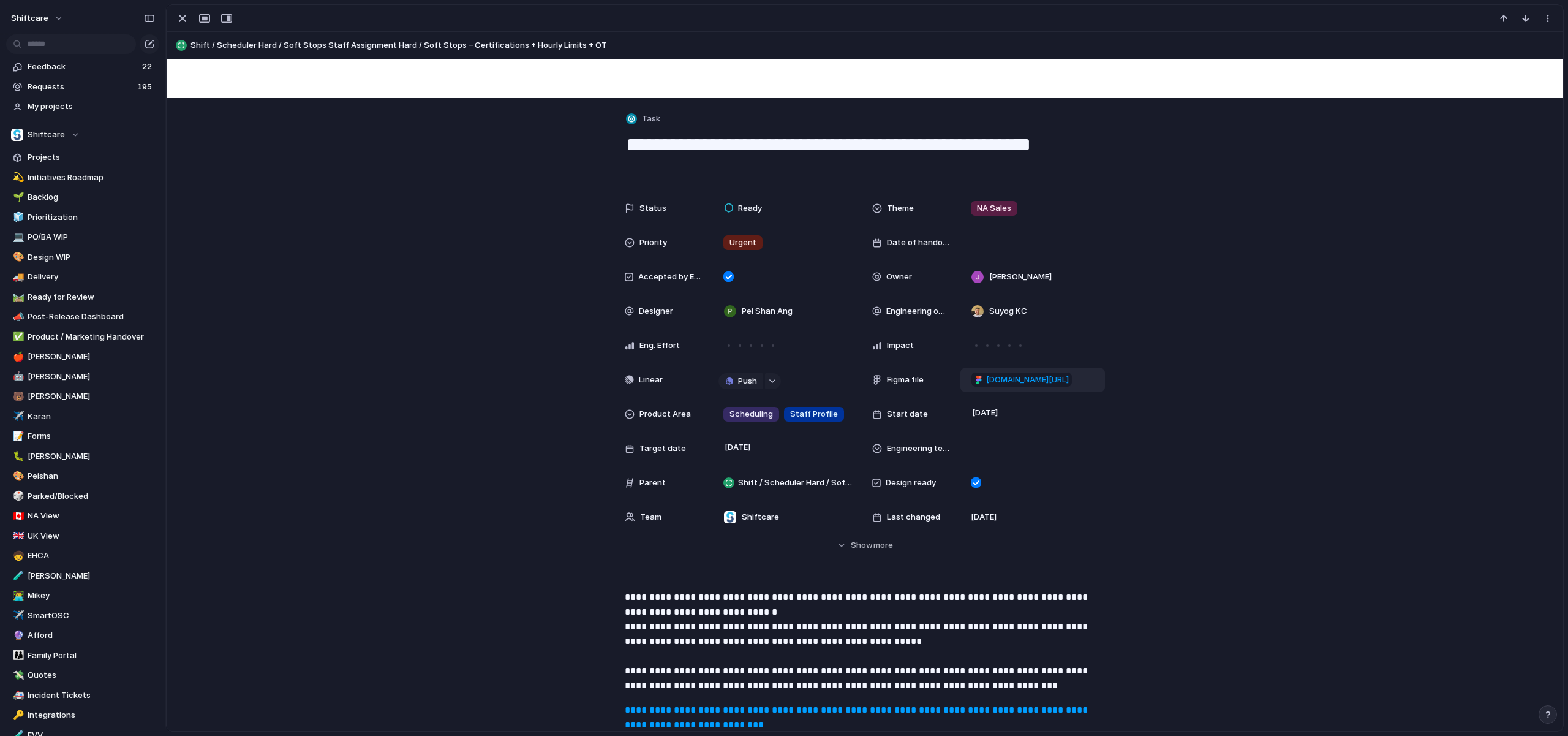
click at [990, 371] on div "[DOMAIN_NAME][URL]" at bounding box center [1033, 380] width 145 height 24
drag, startPoint x: 1228, startPoint y: 525, endPoint x: 1128, endPoint y: 446, distance: 127.4
click at [1223, 524] on div "**********" at bounding box center [864, 373] width 1367 height 355
click at [1048, 384] on span "[DOMAIN_NAME][URL]" at bounding box center [1027, 380] width 83 height 12
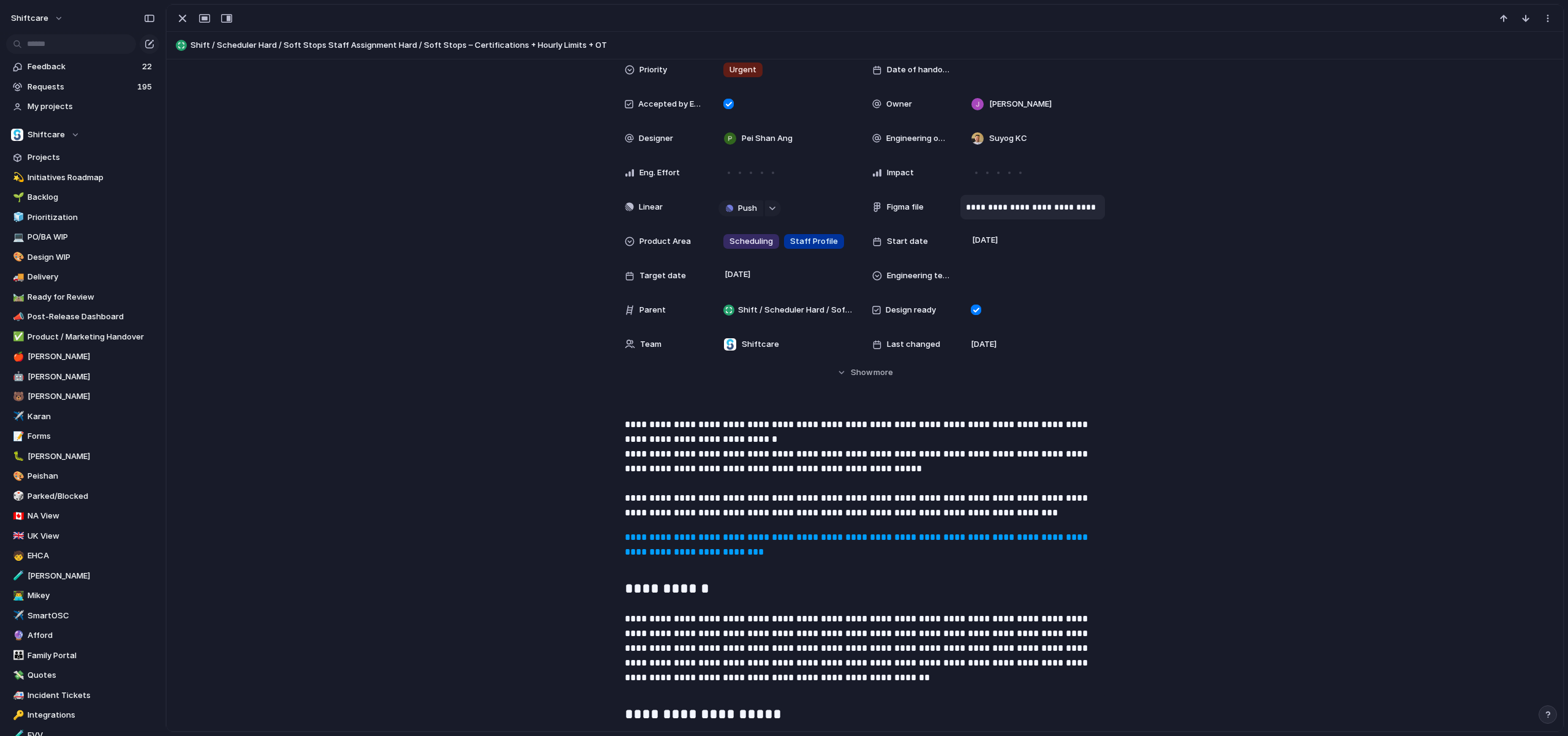
scroll to position [596, 0]
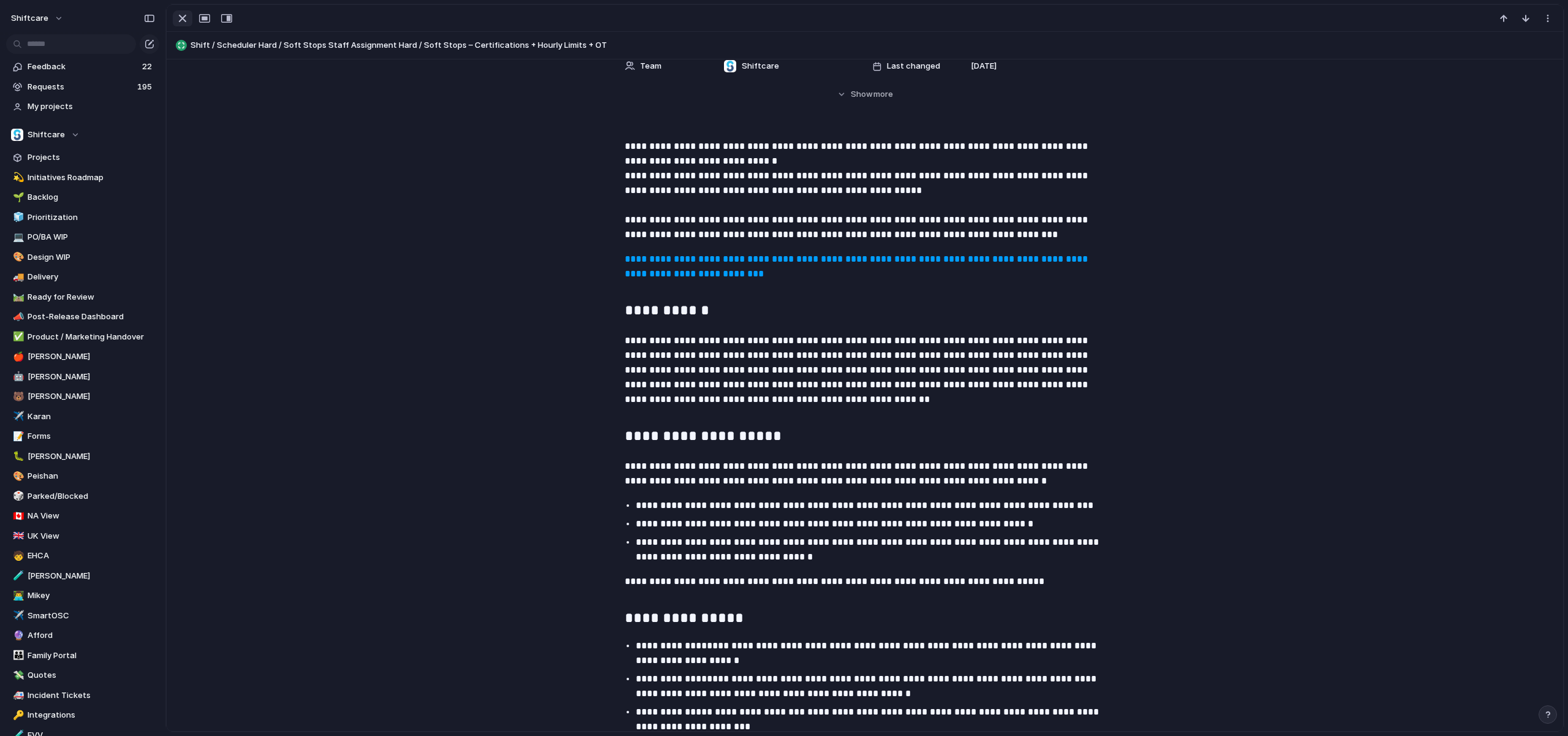
click at [178, 12] on div "button" at bounding box center [182, 18] width 15 height 15
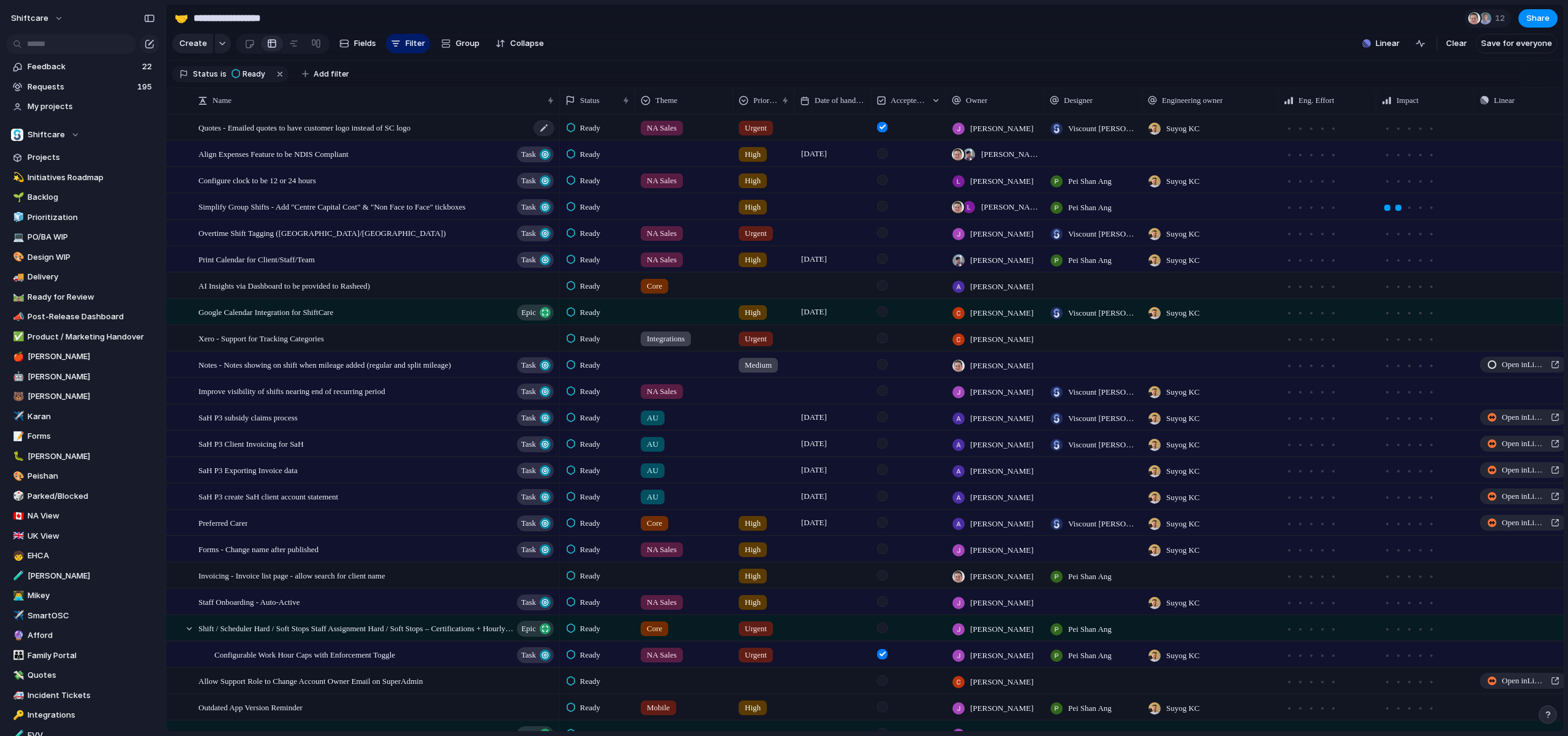
click at [389, 131] on span "Quotes - Emailed quotes to have customer logo instead of SC logo" at bounding box center [304, 127] width 212 height 14
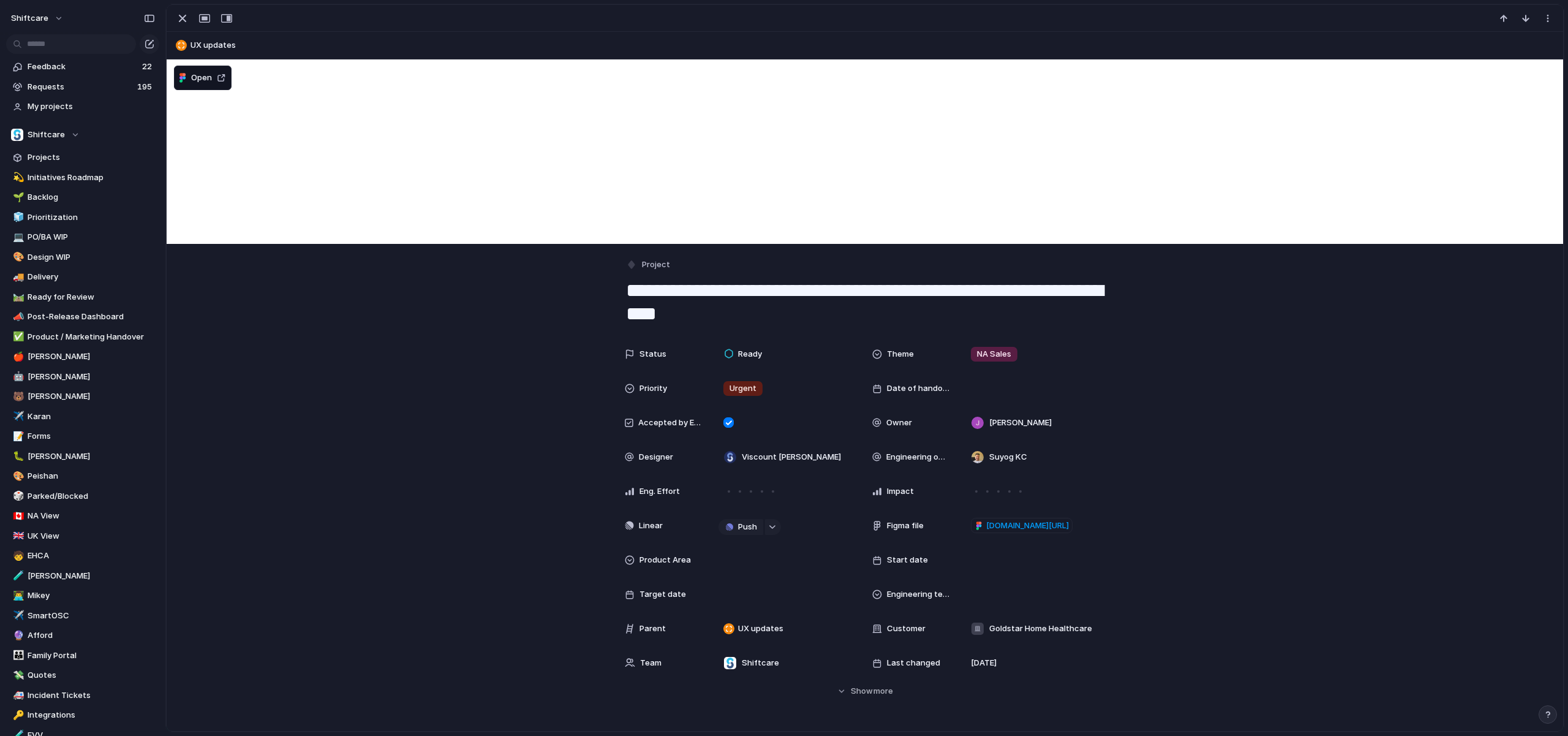
click at [798, 306] on textarea "**********" at bounding box center [864, 303] width 480 height 50
drag, startPoint x: 793, startPoint y: 313, endPoint x: 688, endPoint y: 268, distance: 114.2
click at [688, 268] on div "**********" at bounding box center [864, 291] width 480 height 71
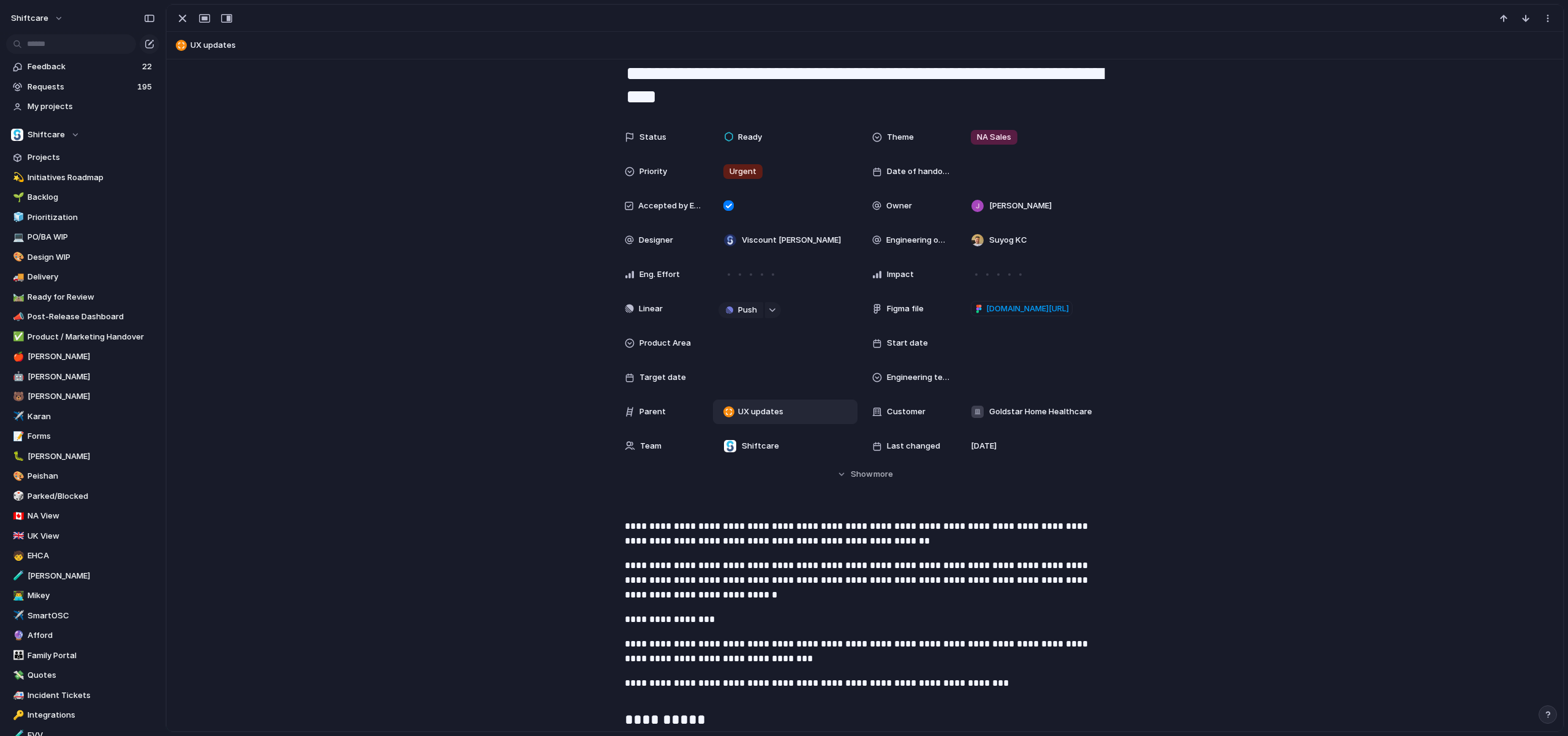
scroll to position [209, 0]
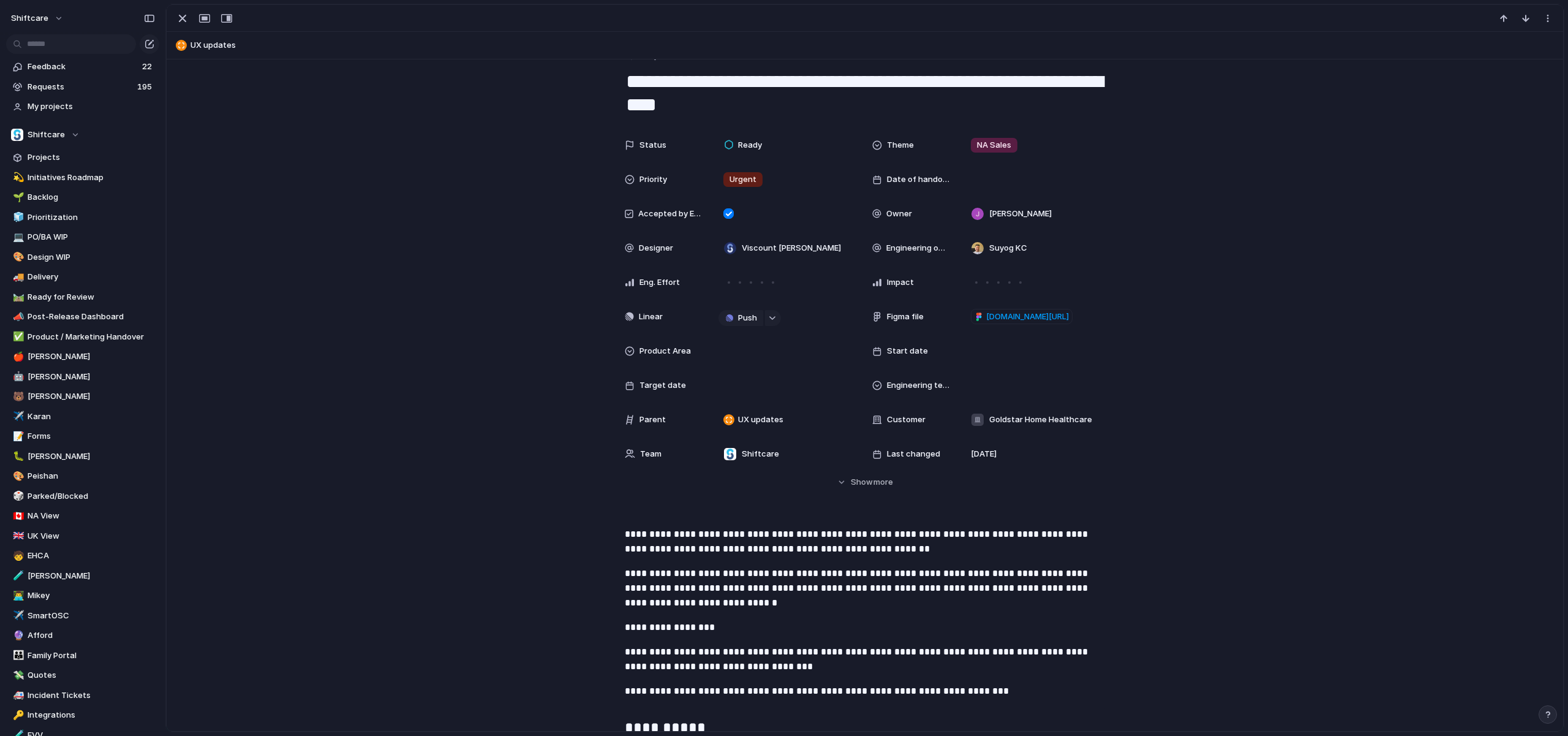
click at [1514, 377] on div "Status Ready Theme NA Sales Priority Urgent Date of handover Accepted by Engine…" at bounding box center [864, 310] width 1367 height 355
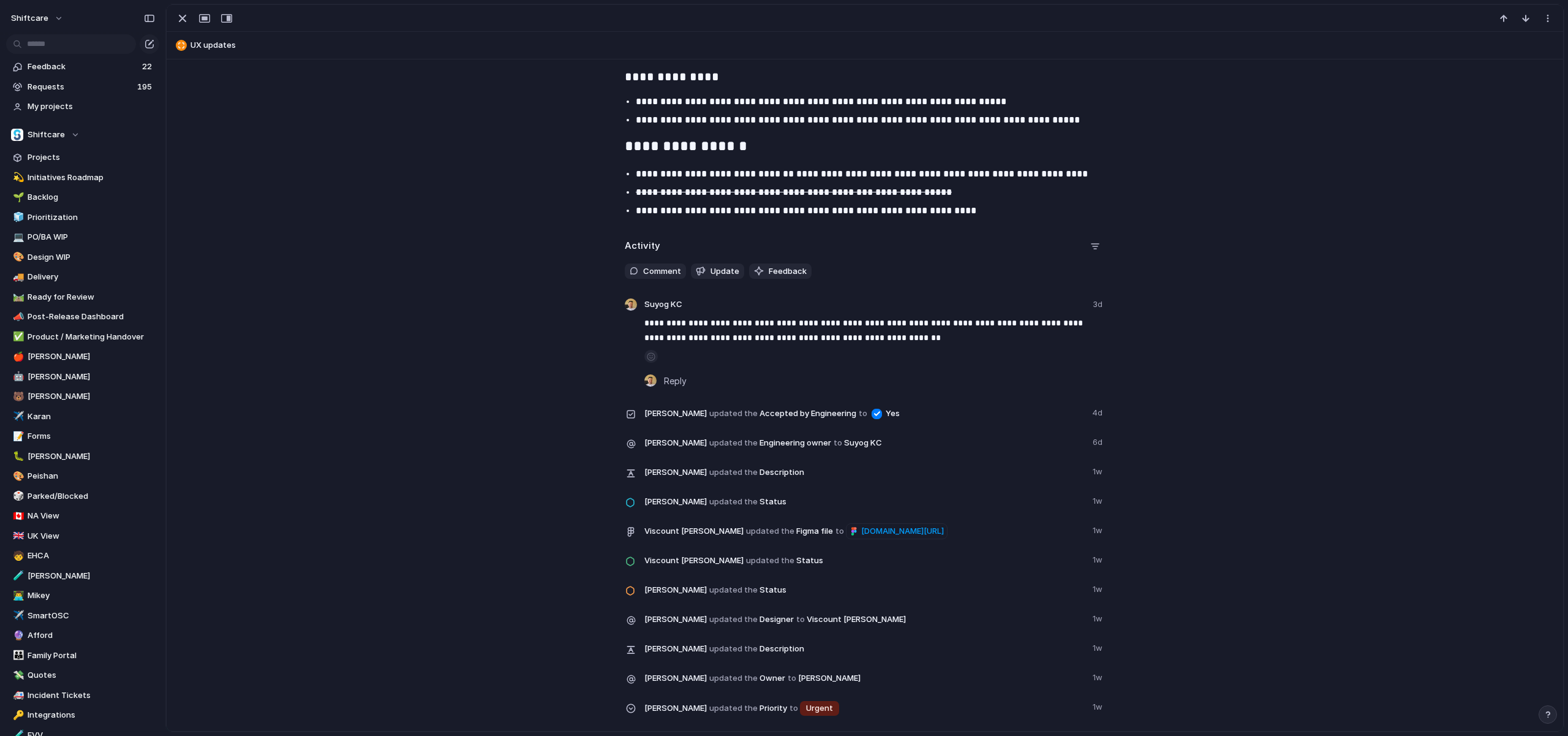
scroll to position [1583, 0]
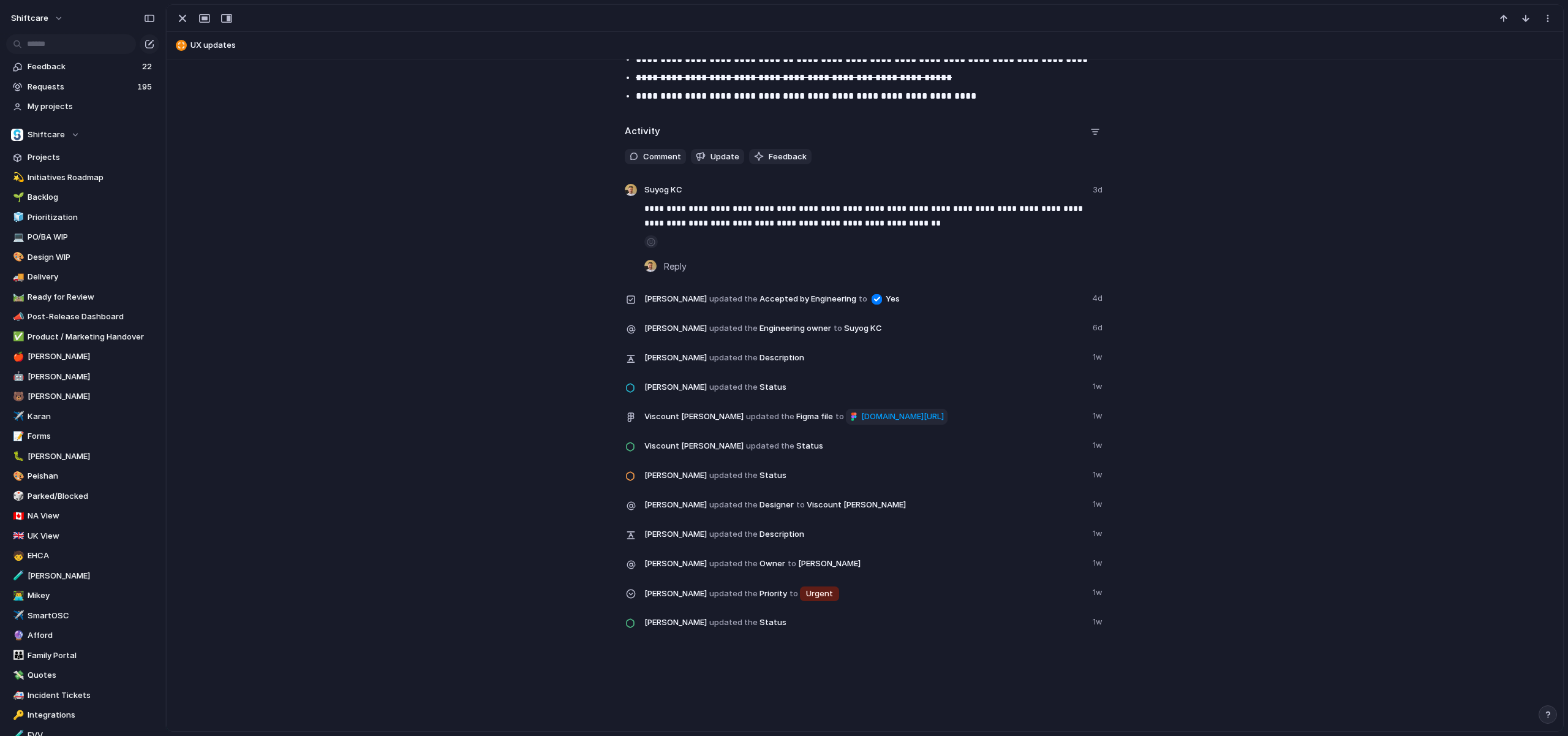
click at [943, 415] on span "[DOMAIN_NAME][URL]" at bounding box center [902, 416] width 83 height 12
